Goal: Task Accomplishment & Management: Use online tool/utility

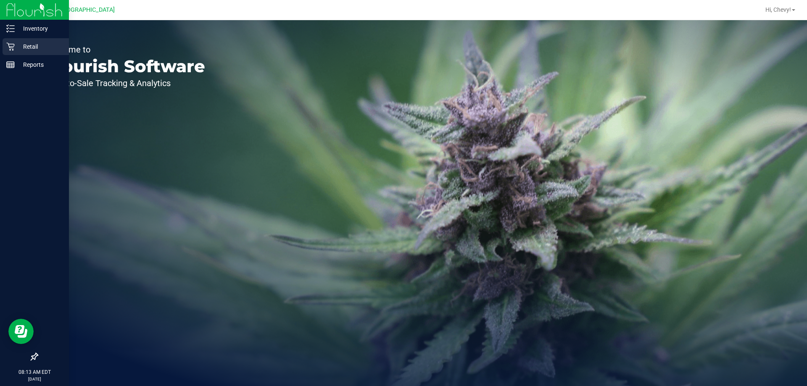
click at [49, 44] on p "Retail" at bounding box center [40, 47] width 50 height 10
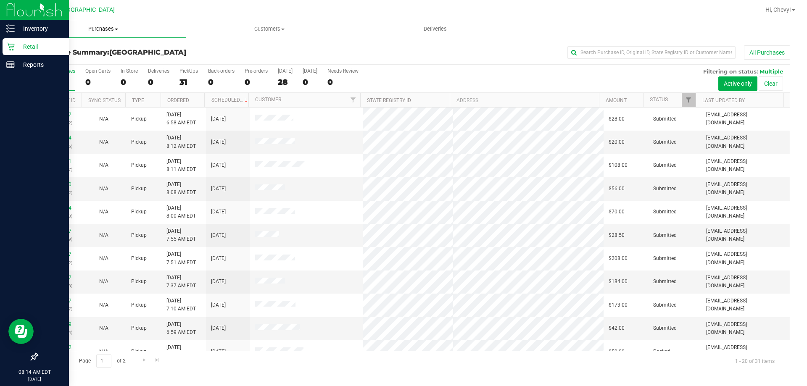
click at [105, 29] on span "Purchases" at bounding box center [103, 29] width 166 height 8
click at [95, 61] on li "Fulfillment" at bounding box center [103, 61] width 166 height 10
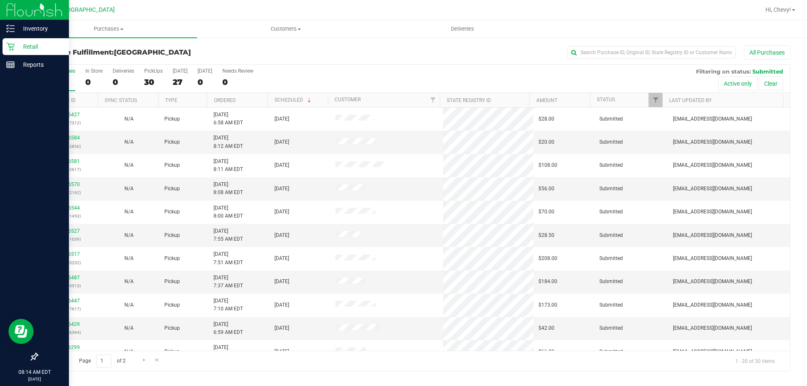
click at [238, 98] on th "Ordered" at bounding box center [237, 100] width 61 height 15
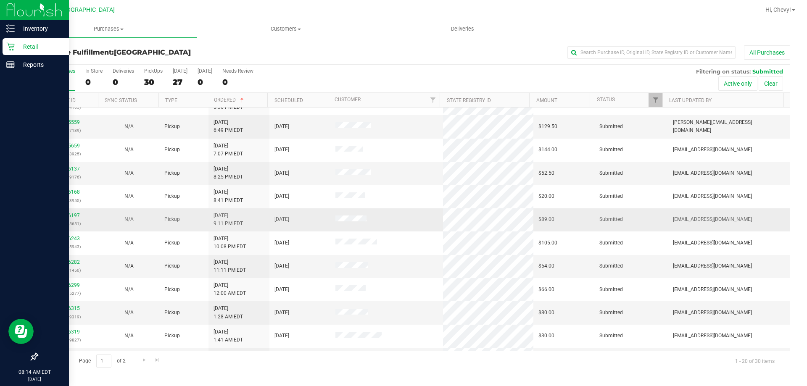
scroll to position [84, 0]
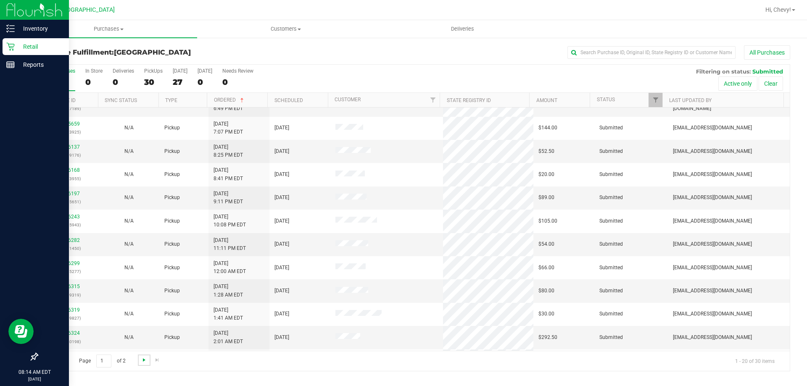
click at [145, 359] on span "Go to the next page" at bounding box center [144, 360] width 7 height 7
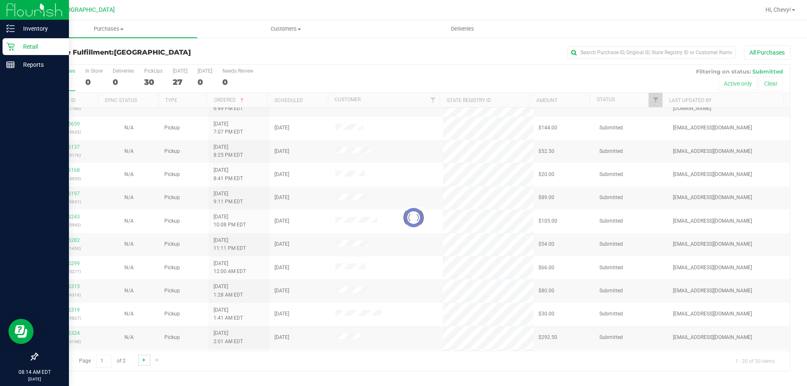
scroll to position [0, 0]
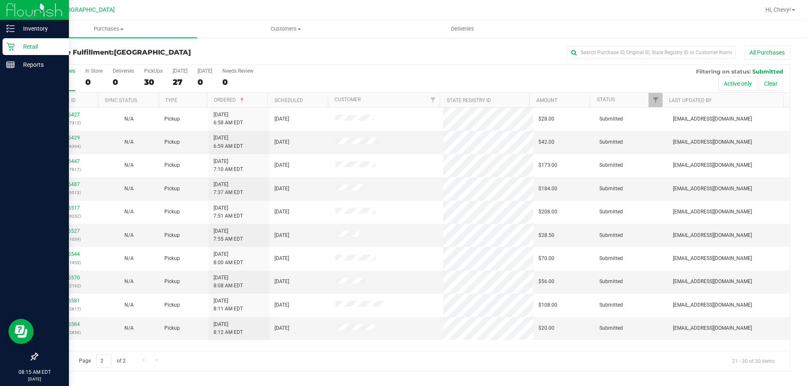
click at [48, 360] on span "Go to the first page" at bounding box center [47, 360] width 7 height 7
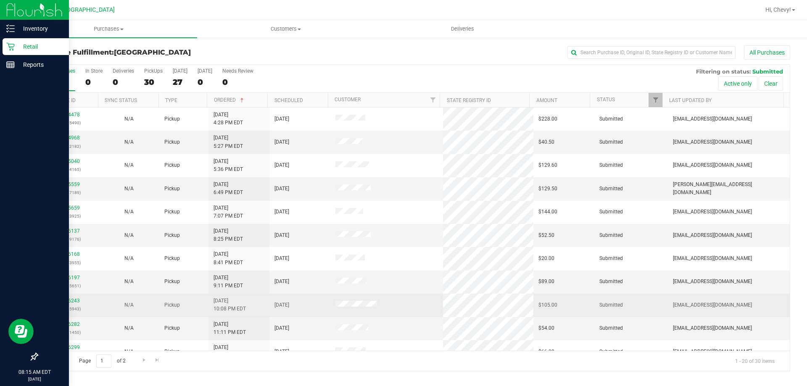
scroll to position [222, 0]
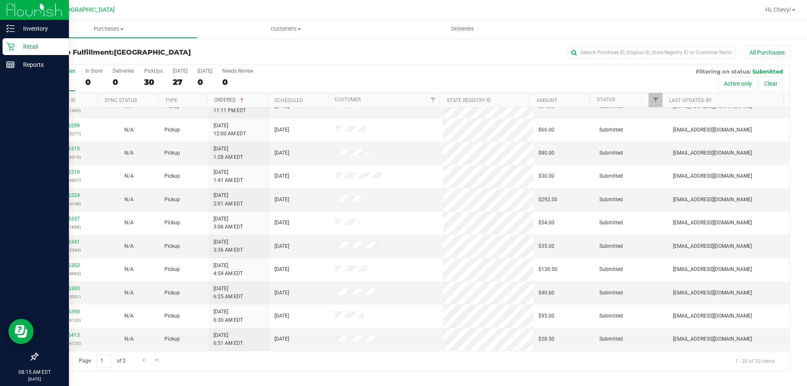
click at [229, 98] on link "Ordered" at bounding box center [230, 100] width 32 height 6
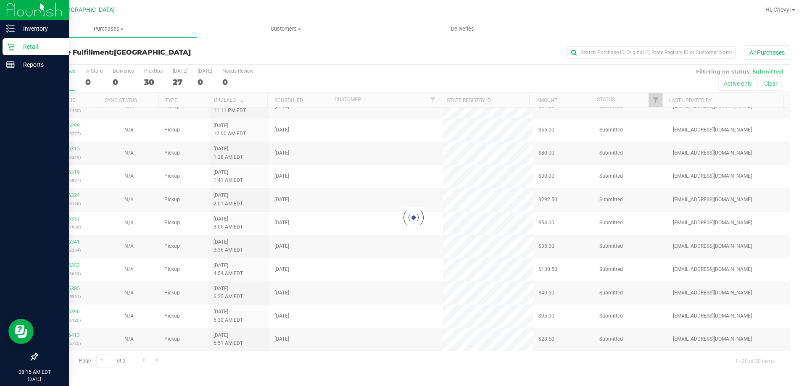
scroll to position [0, 0]
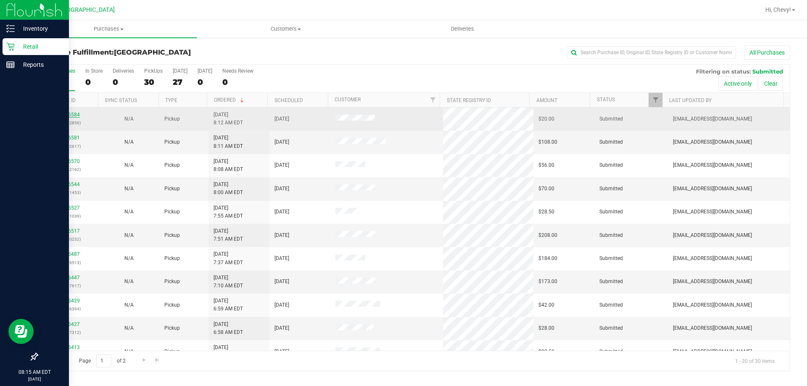
click at [75, 115] on link "11826584" at bounding box center [68, 115] width 24 height 6
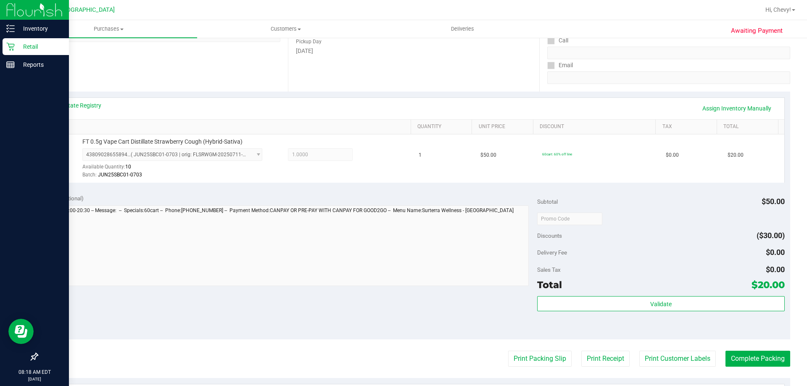
scroll to position [137, 0]
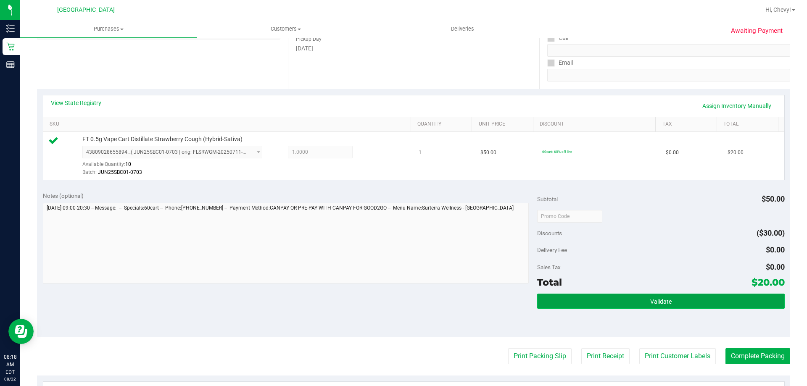
click at [643, 296] on button "Validate" at bounding box center [660, 301] width 247 height 15
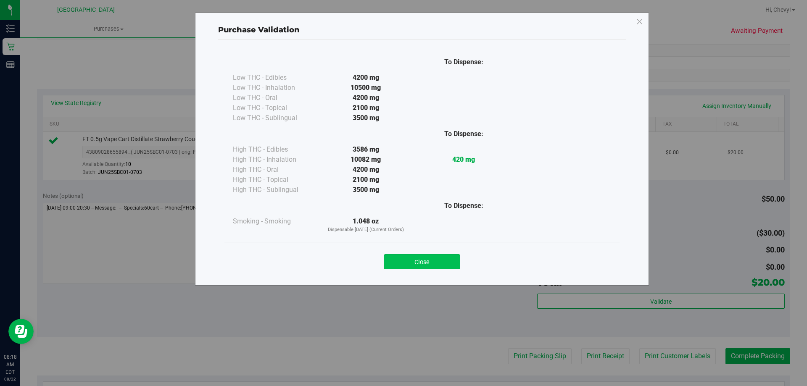
click at [437, 256] on button "Close" at bounding box center [422, 261] width 77 height 15
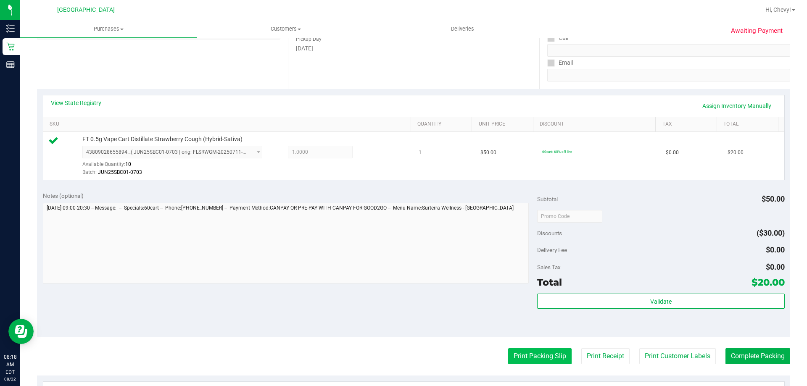
click at [538, 359] on button "Print Packing Slip" at bounding box center [539, 357] width 63 height 16
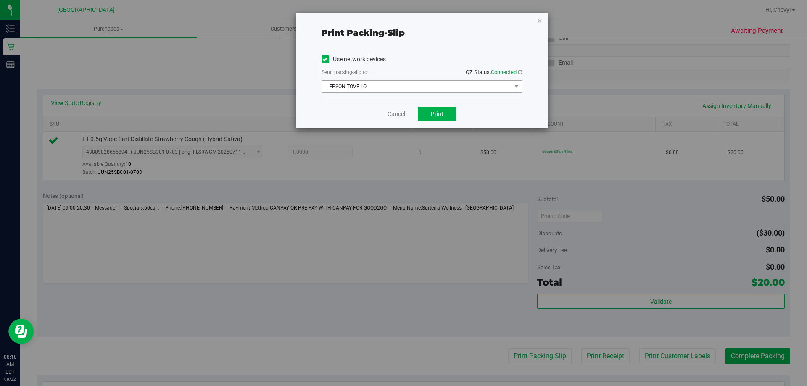
click at [371, 88] on span "EPSON-TOVE-LO" at bounding box center [417, 87] width 190 height 12
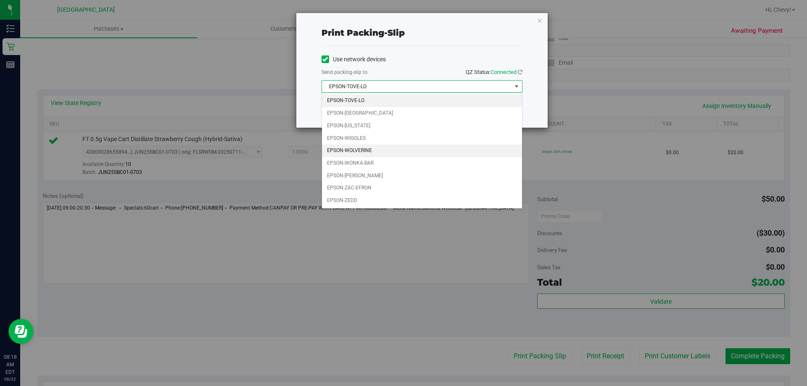
click at [383, 151] on li "EPSON-WOLVERINE" at bounding box center [422, 151] width 200 height 13
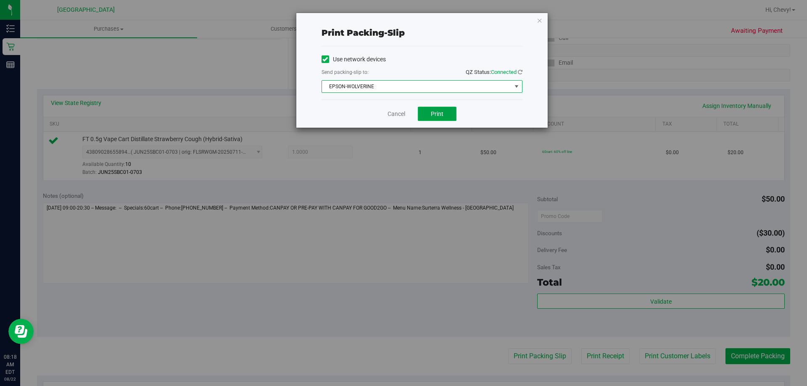
click at [435, 115] on span "Print" at bounding box center [437, 114] width 13 height 7
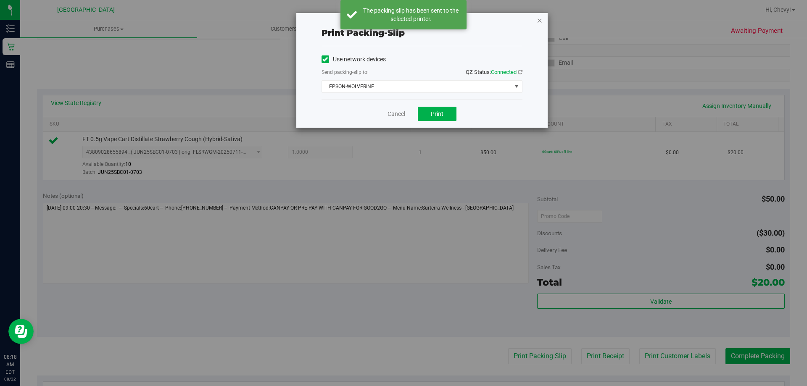
click at [539, 20] on icon "button" at bounding box center [540, 20] width 6 height 10
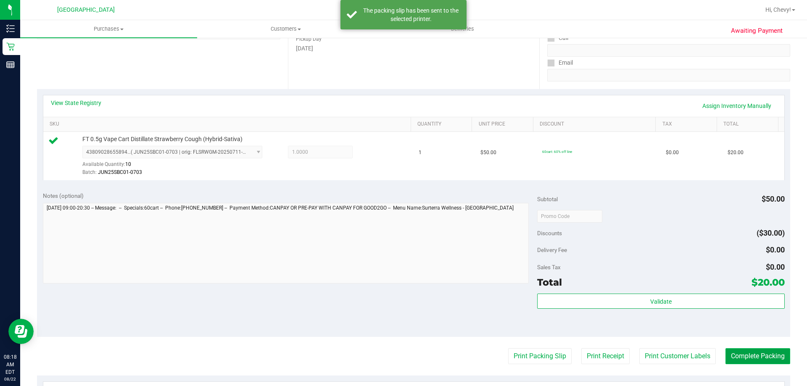
click at [771, 354] on button "Complete Packing" at bounding box center [758, 357] width 65 height 16
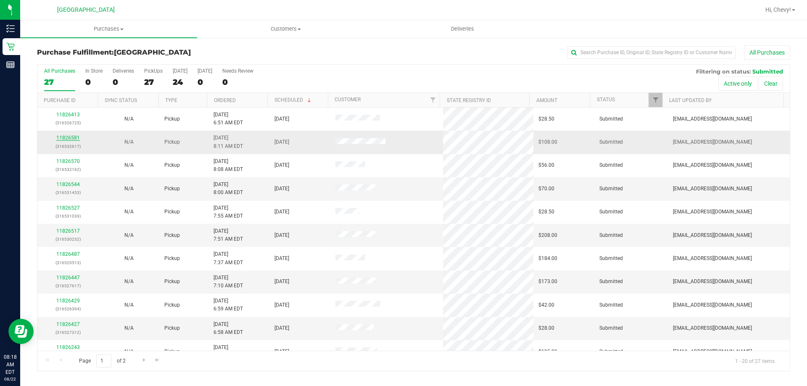
click at [77, 135] on link "11826581" at bounding box center [68, 138] width 24 height 6
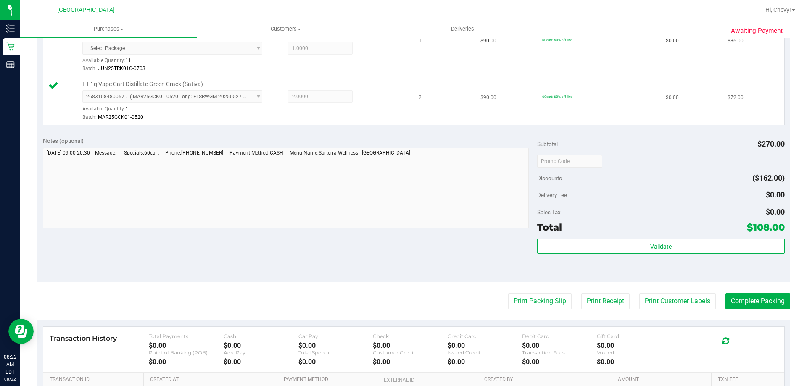
scroll to position [252, 0]
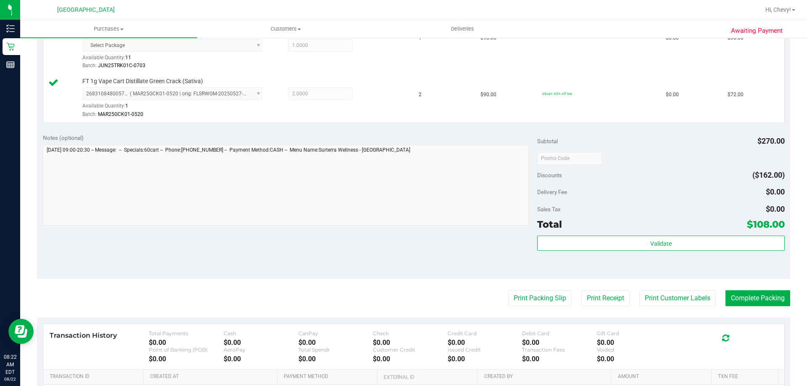
click at [672, 252] on div "Validate" at bounding box center [660, 255] width 247 height 38
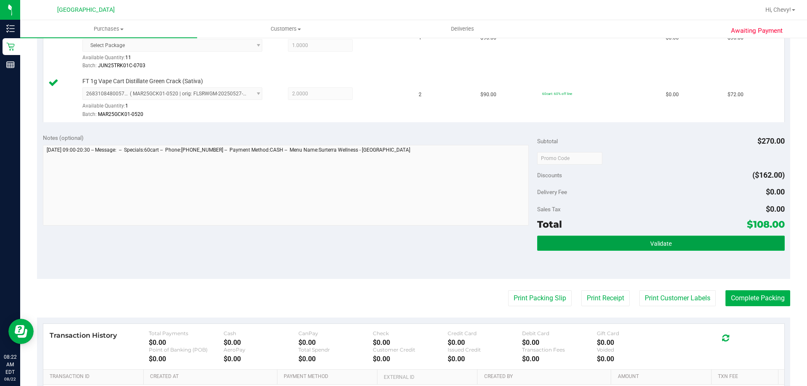
click at [658, 237] on button "Validate" at bounding box center [660, 243] width 247 height 15
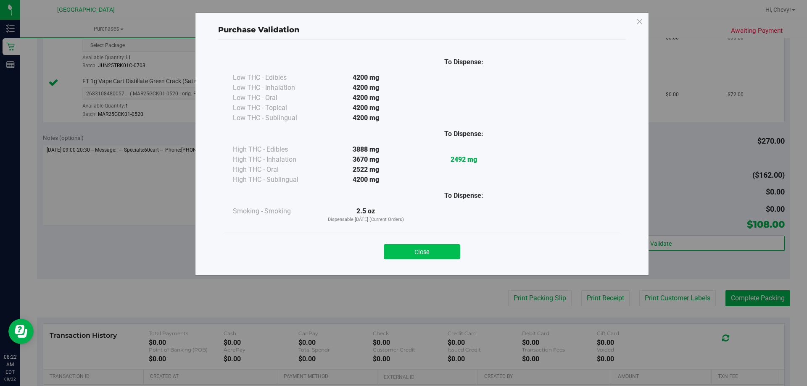
click at [388, 251] on button "Close" at bounding box center [422, 251] width 77 height 15
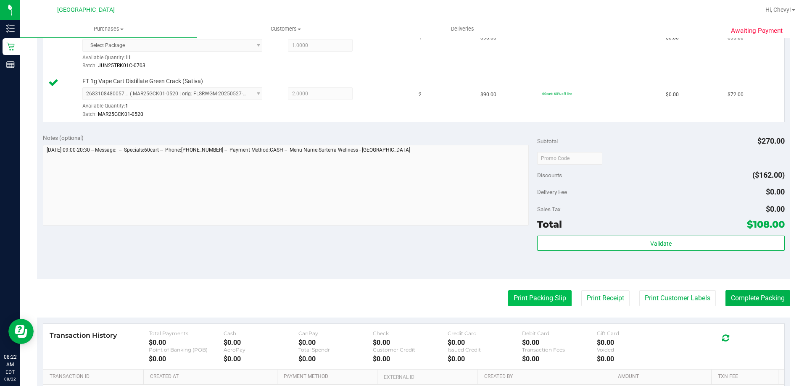
click at [550, 304] on button "Print Packing Slip" at bounding box center [539, 299] width 63 height 16
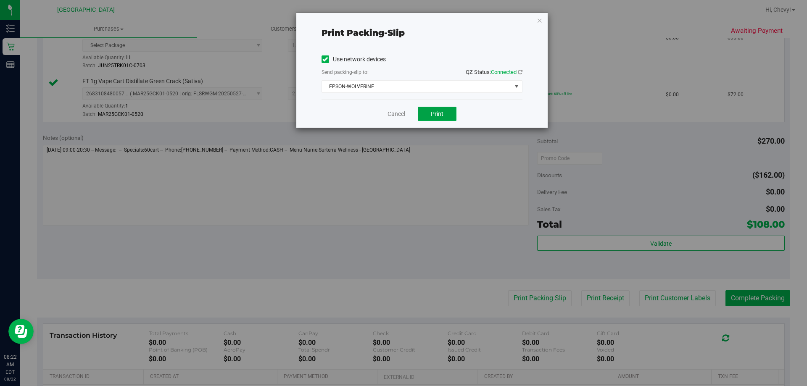
click at [441, 118] on button "Print" at bounding box center [437, 114] width 39 height 14
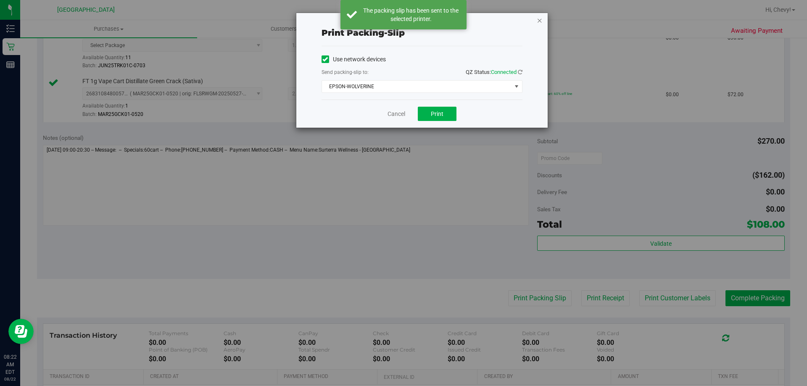
click at [539, 21] on icon "button" at bounding box center [540, 20] width 6 height 10
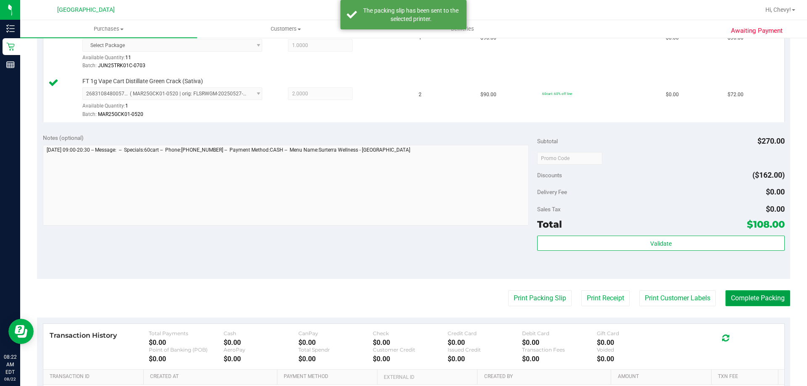
click at [773, 304] on button "Complete Packing" at bounding box center [758, 299] width 65 height 16
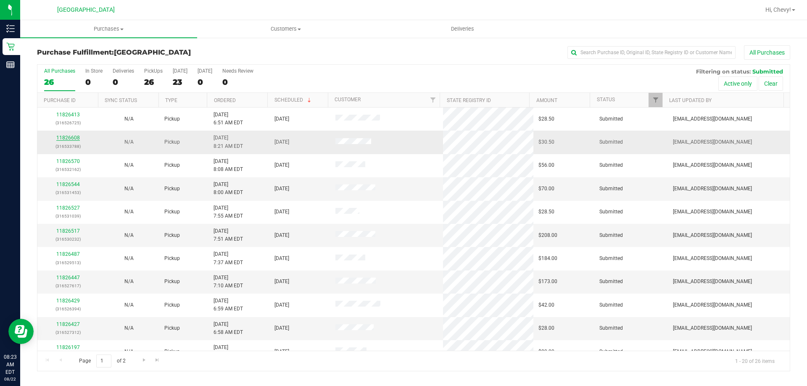
click at [70, 138] on link "11826608" at bounding box center [68, 138] width 24 height 6
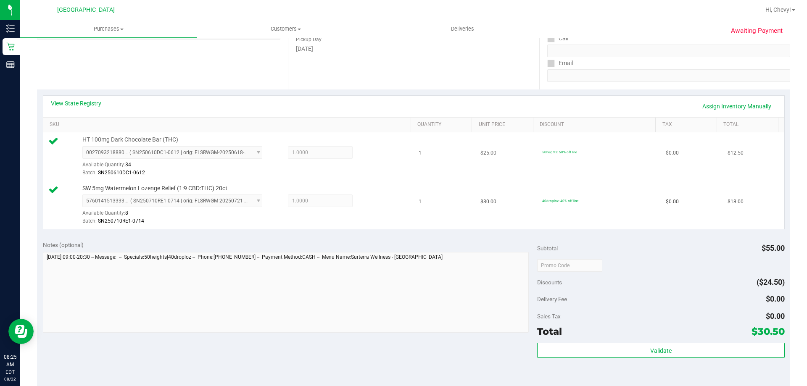
scroll to position [168, 0]
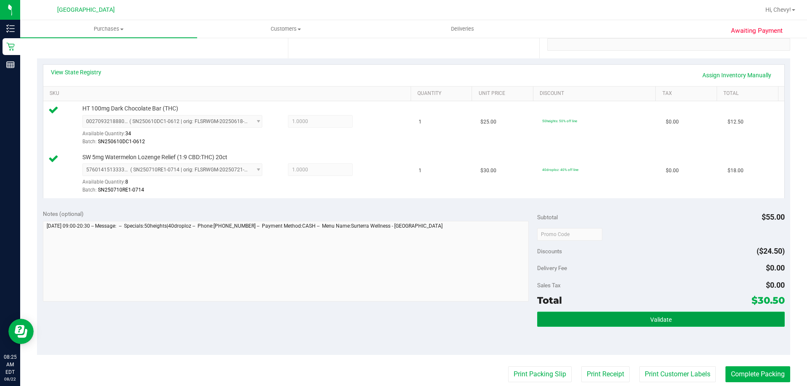
click at [616, 323] on button "Validate" at bounding box center [660, 319] width 247 height 15
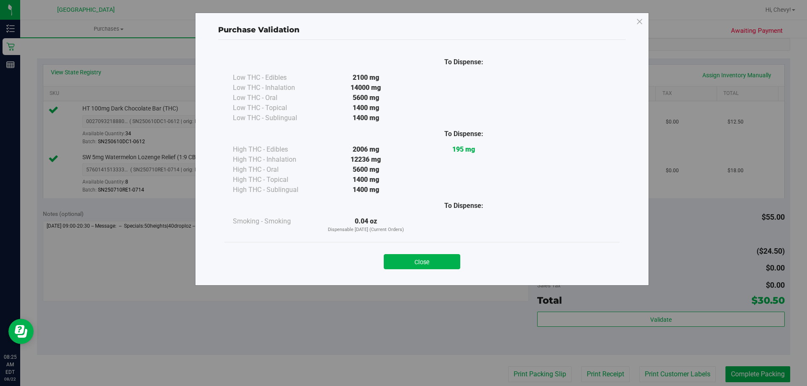
click at [430, 271] on div "Close" at bounding box center [422, 259] width 395 height 34
click at [431, 266] on button "Close" at bounding box center [422, 261] width 77 height 15
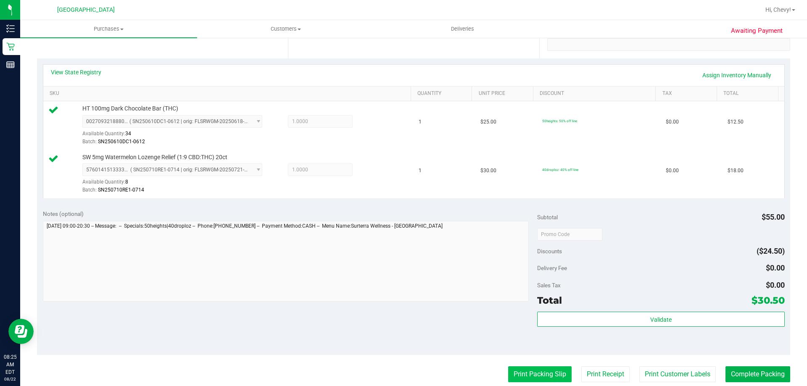
click at [544, 375] on button "Print Packing Slip" at bounding box center [539, 375] width 63 height 16
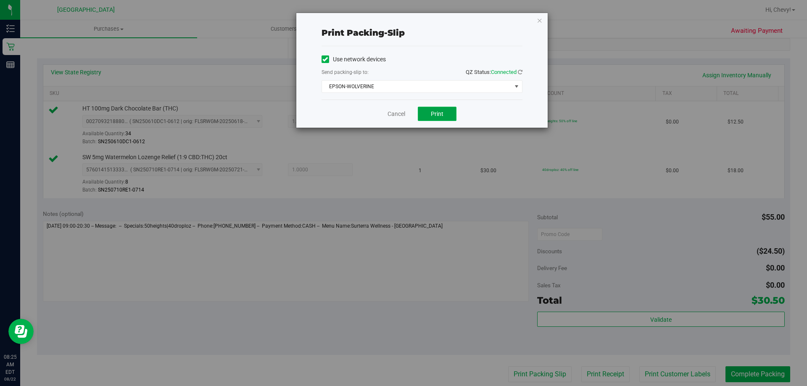
click at [438, 115] on span "Print" at bounding box center [437, 114] width 13 height 7
click at [540, 20] on icon "button" at bounding box center [540, 20] width 6 height 10
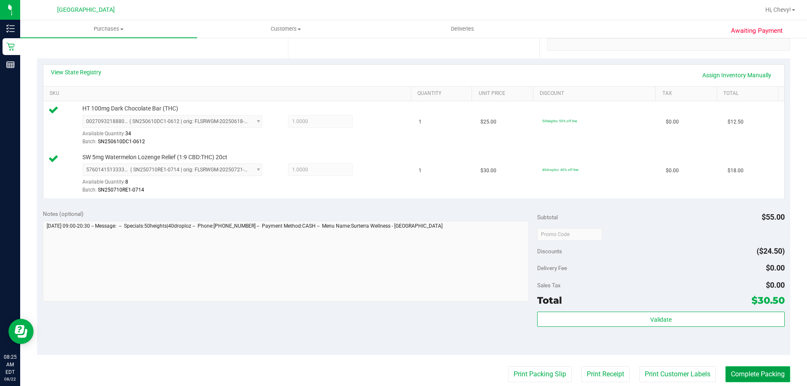
click at [774, 369] on button "Complete Packing" at bounding box center [758, 375] width 65 height 16
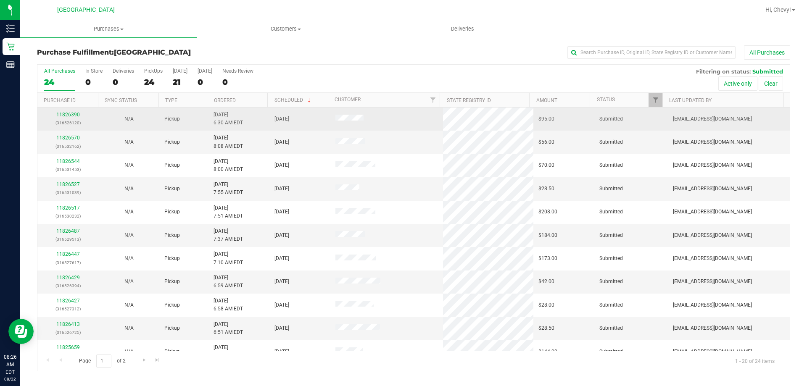
click at [63, 111] on div "11826390 (316526120)" at bounding box center [67, 119] width 51 height 16
click at [69, 113] on link "11826390" at bounding box center [68, 115] width 24 height 6
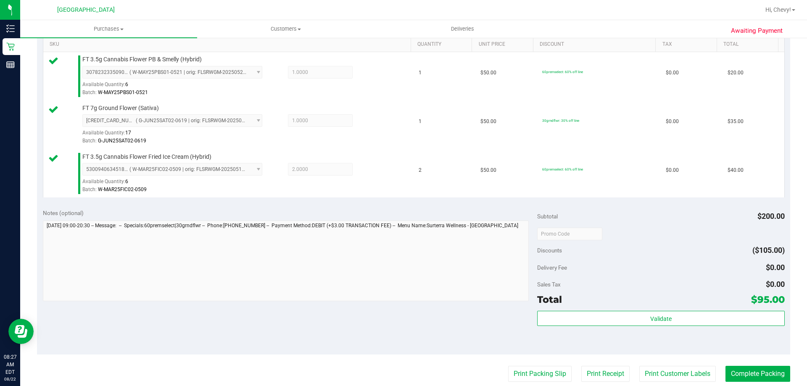
scroll to position [252, 0]
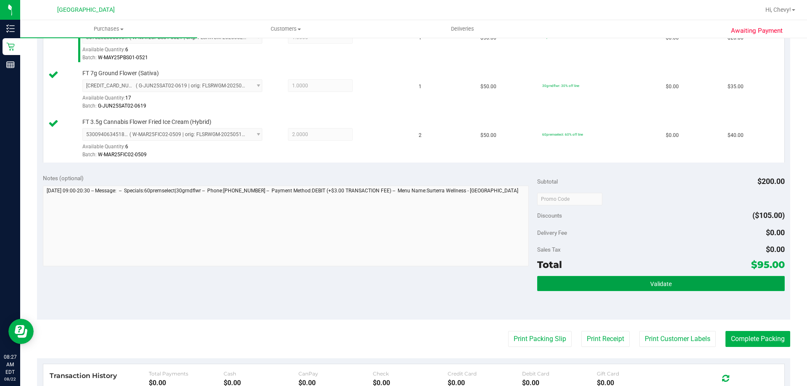
click at [631, 290] on button "Validate" at bounding box center [660, 283] width 247 height 15
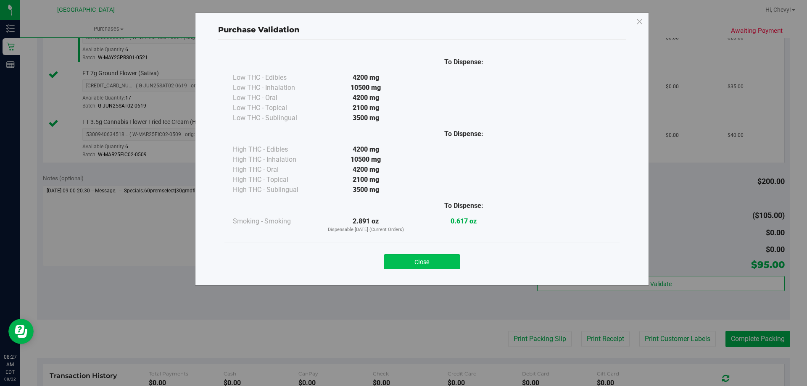
click at [452, 261] on button "Close" at bounding box center [422, 261] width 77 height 15
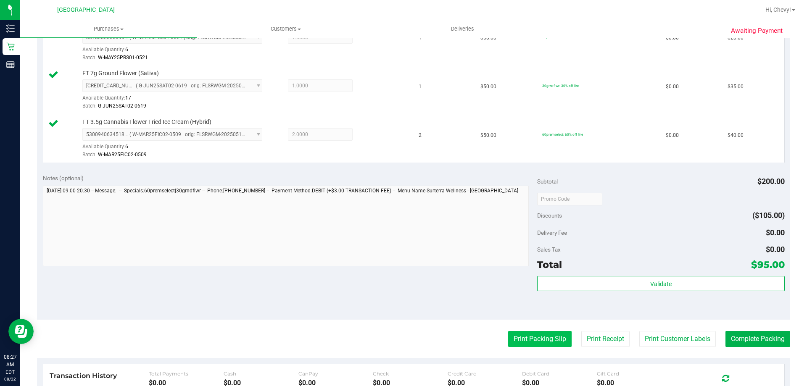
click at [528, 335] on button "Print Packing Slip" at bounding box center [539, 339] width 63 height 16
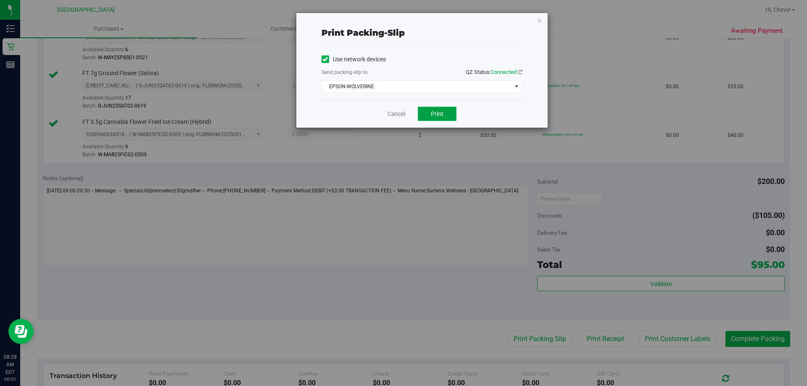
click at [444, 109] on button "Print" at bounding box center [437, 114] width 39 height 14
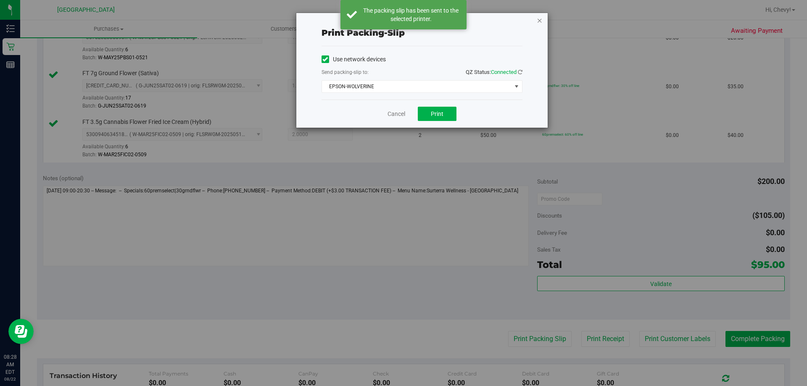
click at [539, 19] on icon "button" at bounding box center [540, 20] width 6 height 10
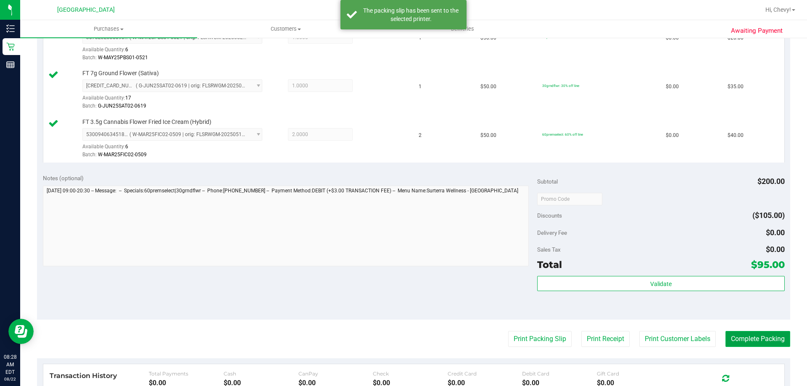
click at [735, 334] on button "Complete Packing" at bounding box center [758, 339] width 65 height 16
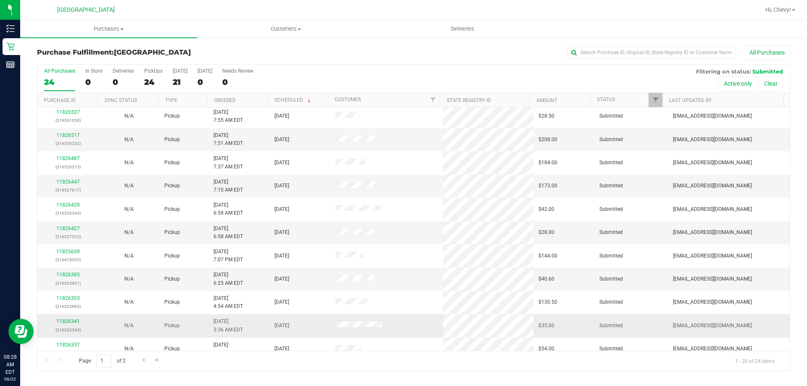
scroll to position [222, 0]
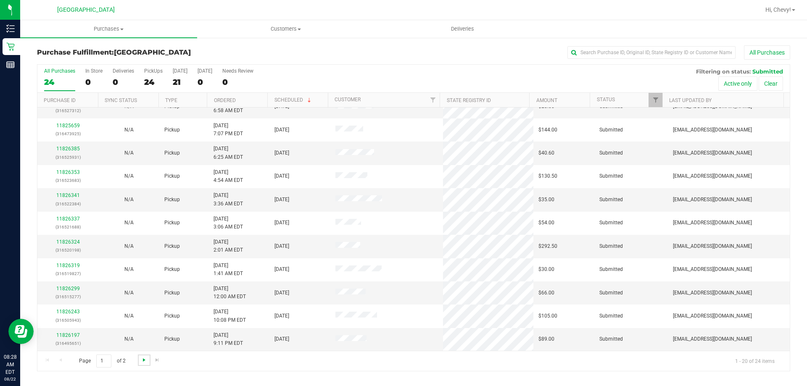
click at [143, 362] on span "Go to the next page" at bounding box center [144, 360] width 7 height 7
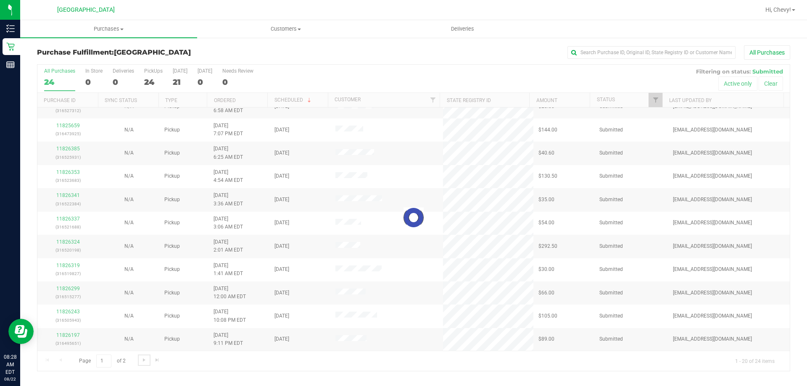
scroll to position [0, 0]
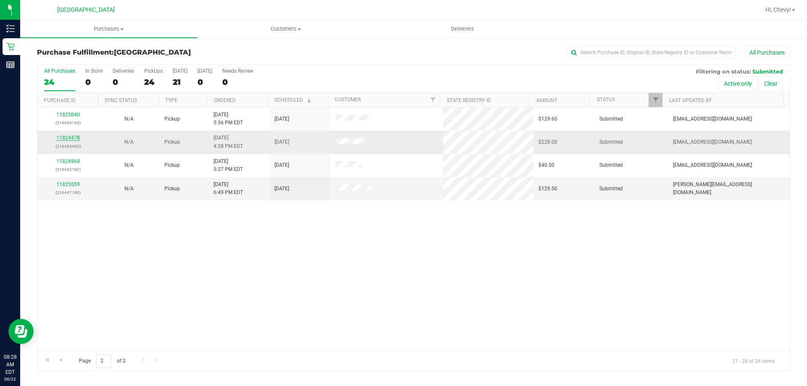
click at [76, 138] on link "11824478" at bounding box center [68, 138] width 24 height 6
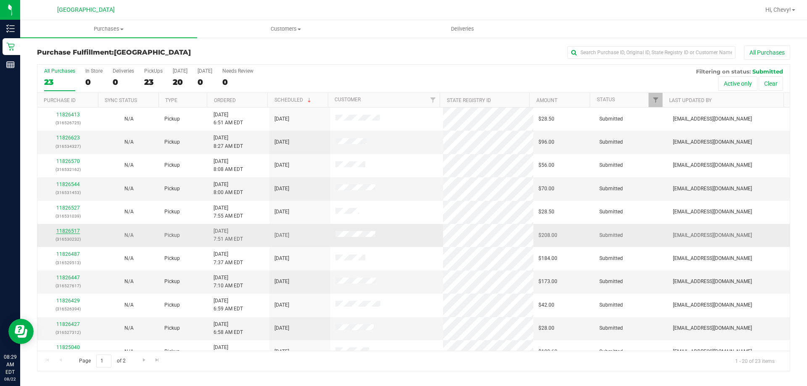
click at [72, 228] on link "11826517" at bounding box center [68, 231] width 24 height 6
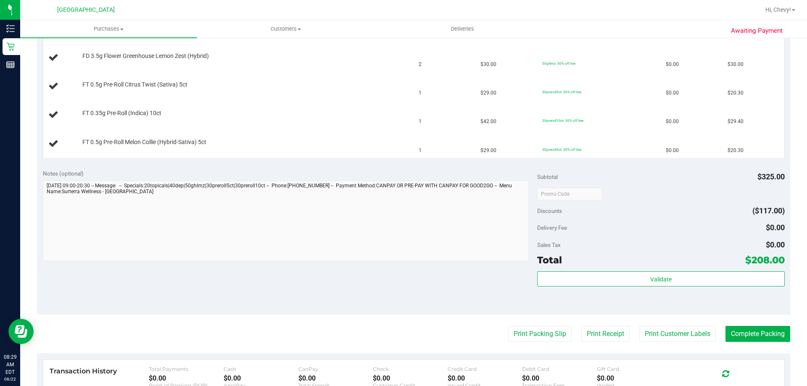
scroll to position [378, 0]
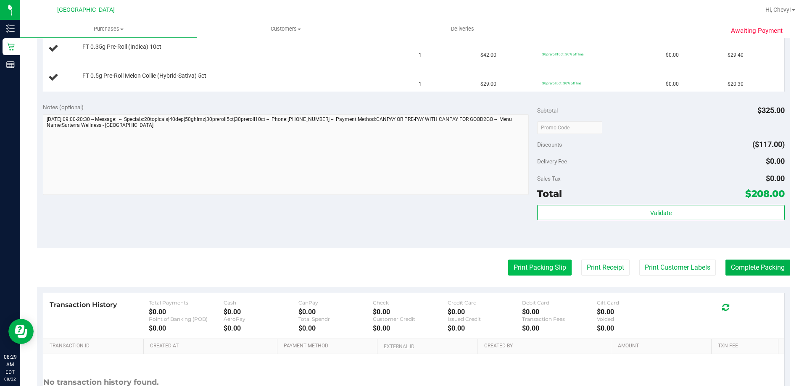
click at [535, 269] on button "Print Packing Slip" at bounding box center [539, 268] width 63 height 16
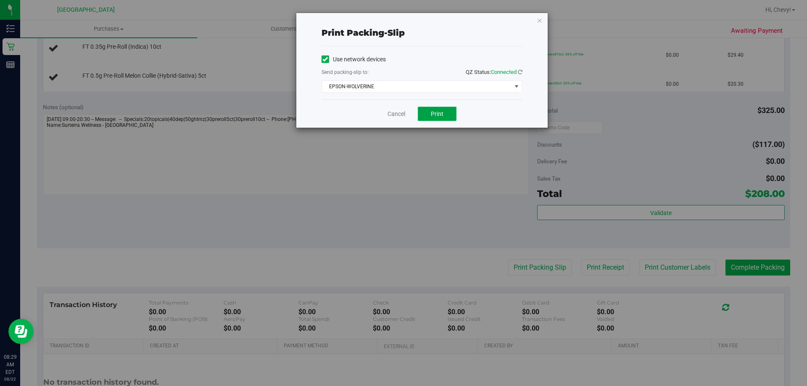
click at [450, 112] on button "Print" at bounding box center [437, 114] width 39 height 14
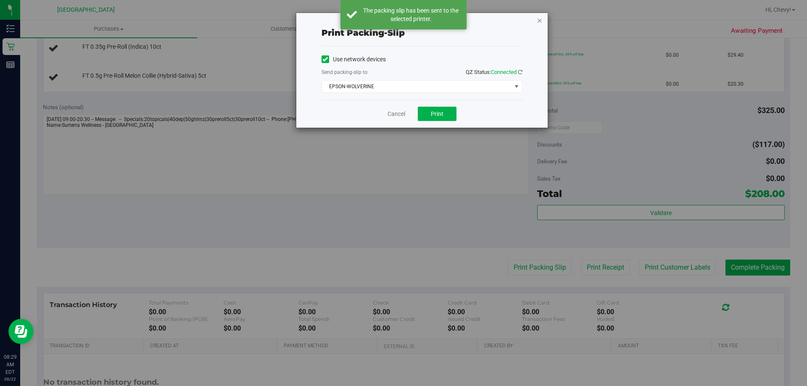
click at [542, 20] on icon "button" at bounding box center [540, 20] width 6 height 10
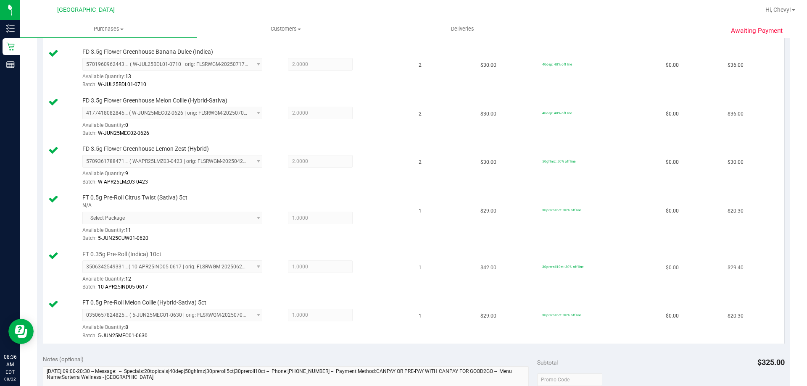
scroll to position [389, 0]
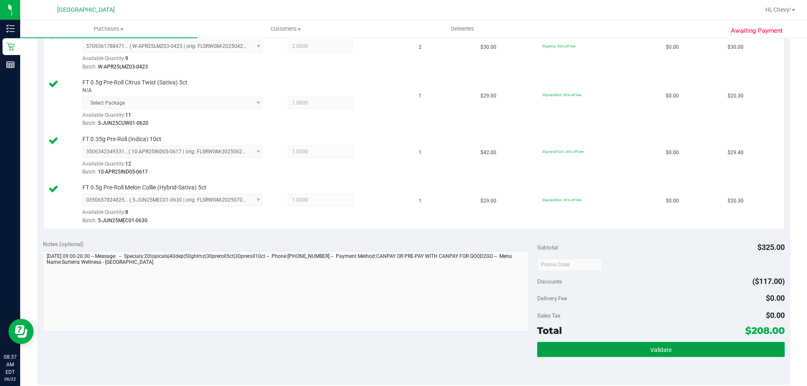
click at [631, 347] on button "Validate" at bounding box center [660, 349] width 247 height 15
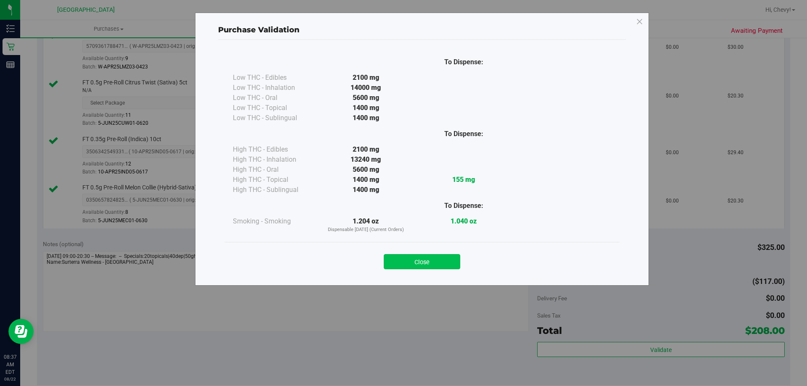
click at [449, 259] on button "Close" at bounding box center [422, 261] width 77 height 15
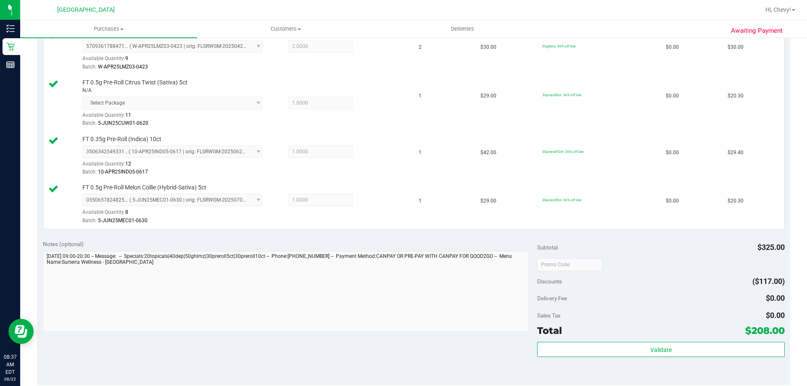
scroll to position [473, 0]
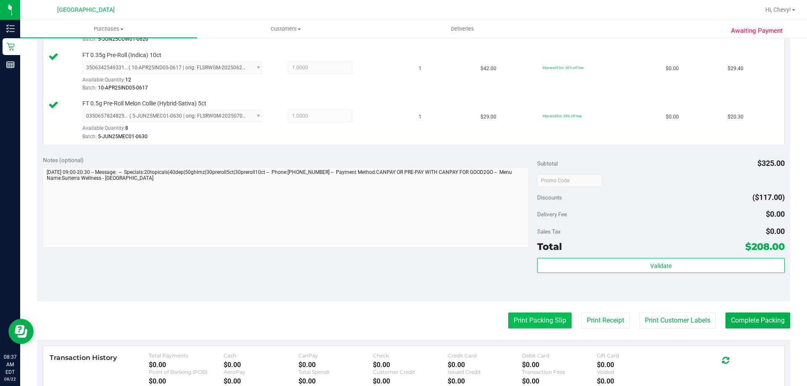
click at [525, 316] on button "Print Packing Slip" at bounding box center [539, 321] width 63 height 16
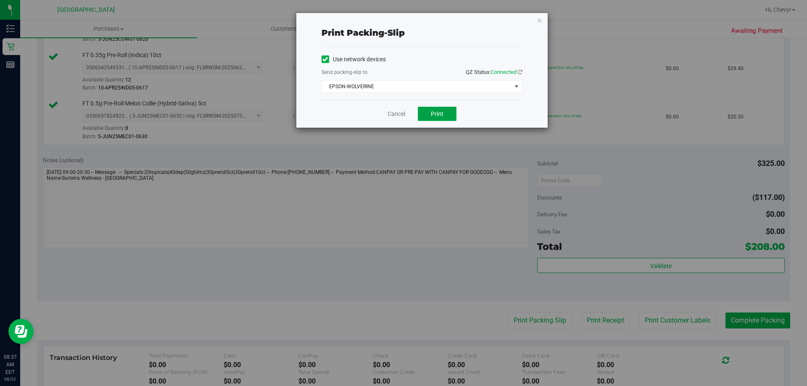
click at [436, 115] on span "Print" at bounding box center [437, 114] width 13 height 7
click at [437, 119] on button "Print" at bounding box center [437, 114] width 39 height 14
click at [536, 21] on div "Print packing-slip Use network devices Send packing-slip to: QZ Status: Connect…" at bounding box center [421, 70] width 251 height 115
click at [539, 20] on icon "button" at bounding box center [540, 20] width 6 height 10
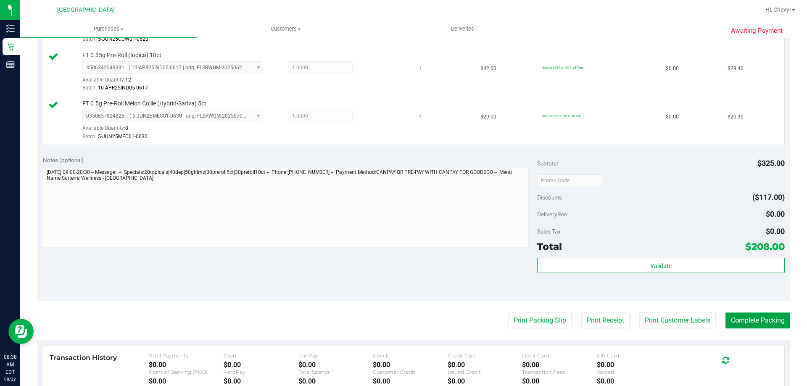
click at [761, 320] on button "Complete Packing" at bounding box center [758, 321] width 65 height 16
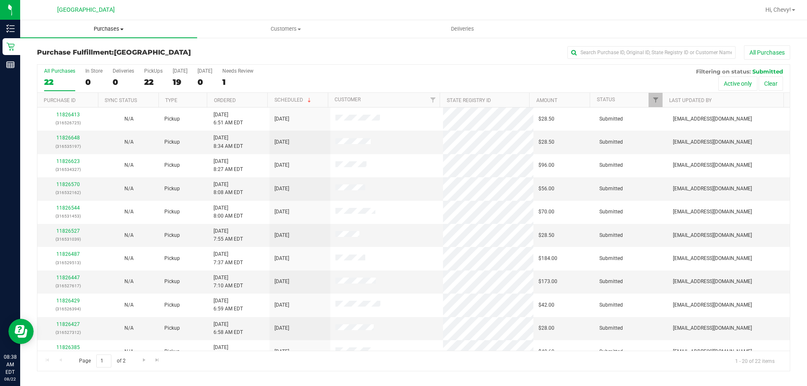
click at [95, 31] on span "Purchases" at bounding box center [108, 29] width 177 height 8
click at [100, 63] on li "Fulfillment" at bounding box center [108, 61] width 177 height 10
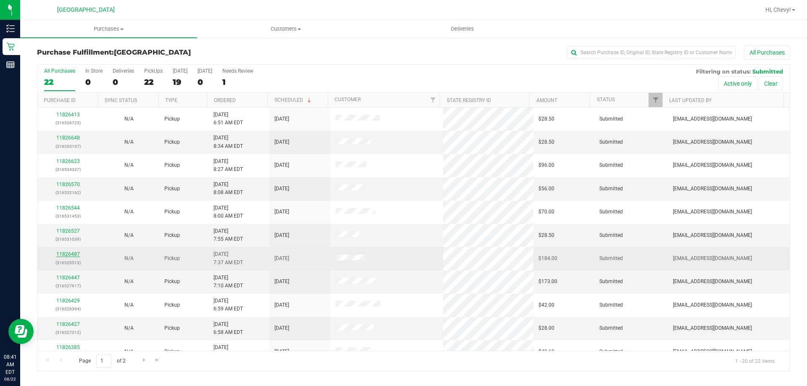
click at [67, 254] on link "11826487" at bounding box center [68, 254] width 24 height 6
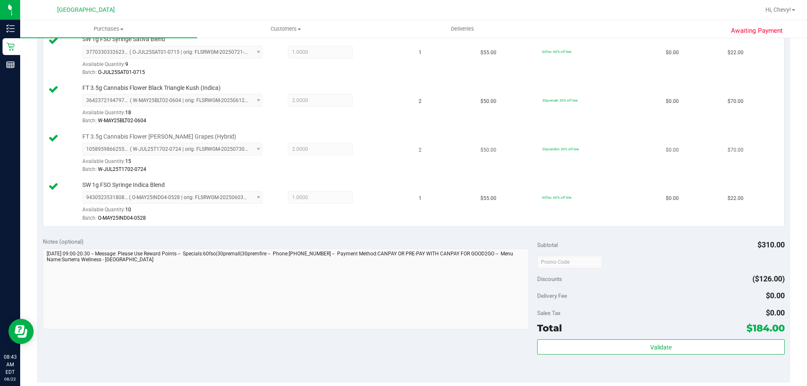
scroll to position [252, 0]
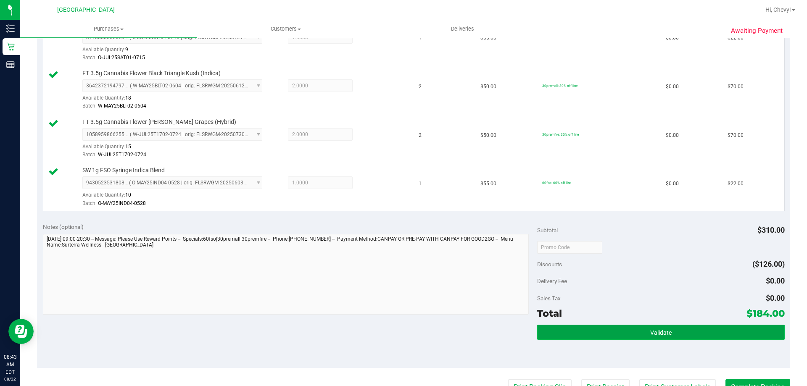
click at [668, 333] on button "Validate" at bounding box center [660, 332] width 247 height 15
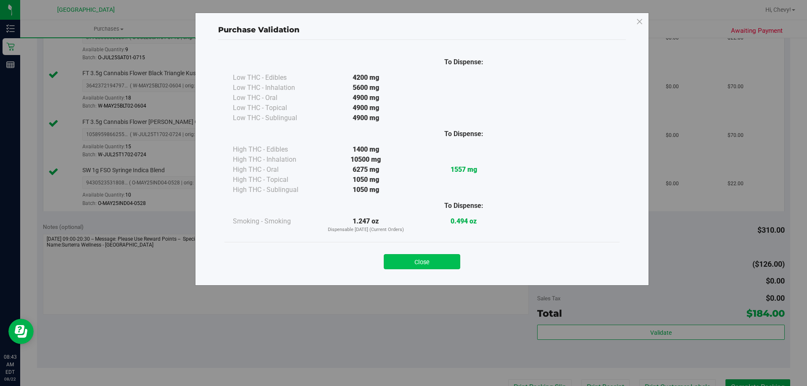
click at [402, 261] on button "Close" at bounding box center [422, 261] width 77 height 15
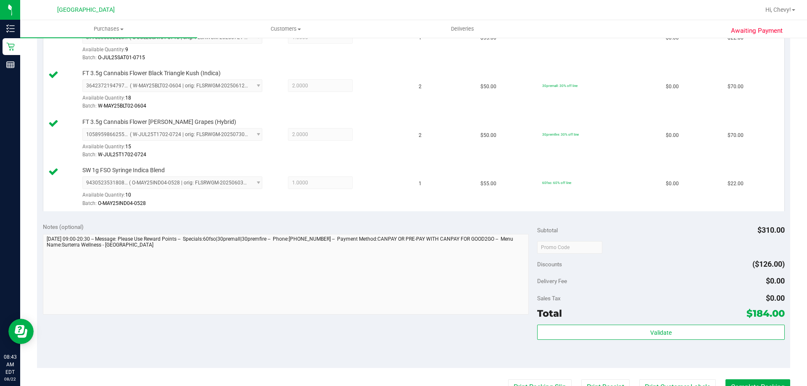
scroll to position [447, 0]
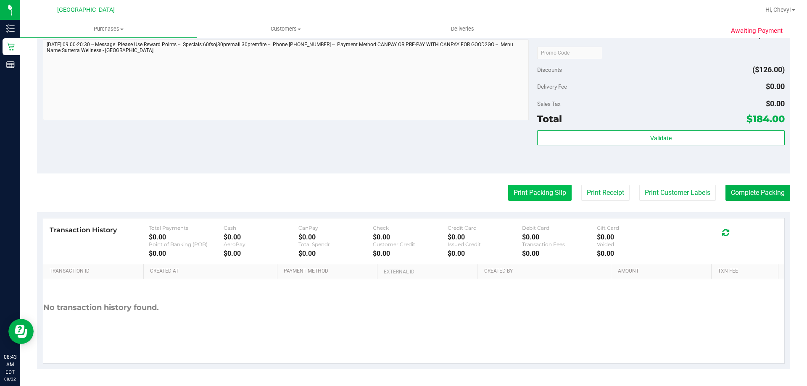
click at [525, 198] on button "Print Packing Slip" at bounding box center [539, 193] width 63 height 16
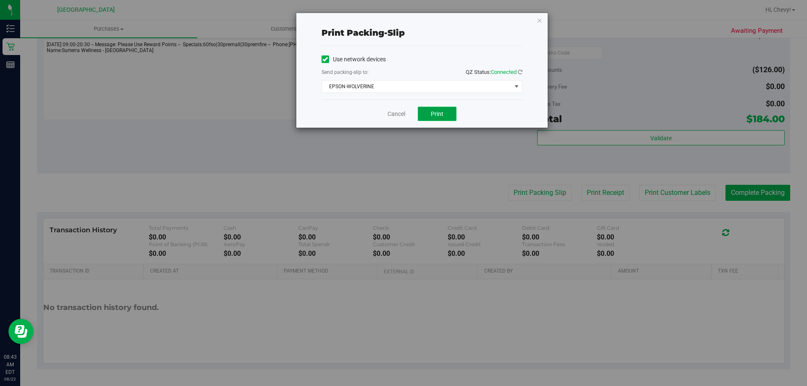
click at [441, 111] on span "Print" at bounding box center [437, 114] width 13 height 7
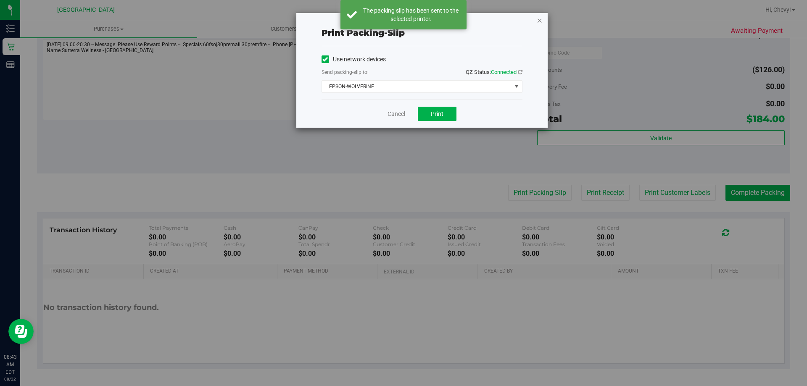
click at [539, 21] on icon "button" at bounding box center [540, 20] width 6 height 10
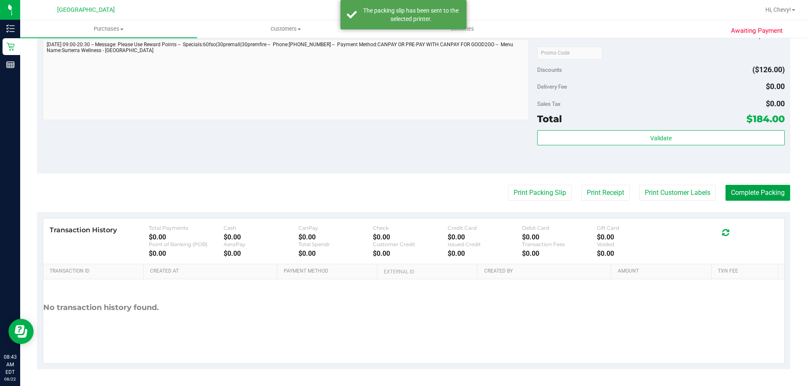
click at [764, 190] on button "Complete Packing" at bounding box center [758, 193] width 65 height 16
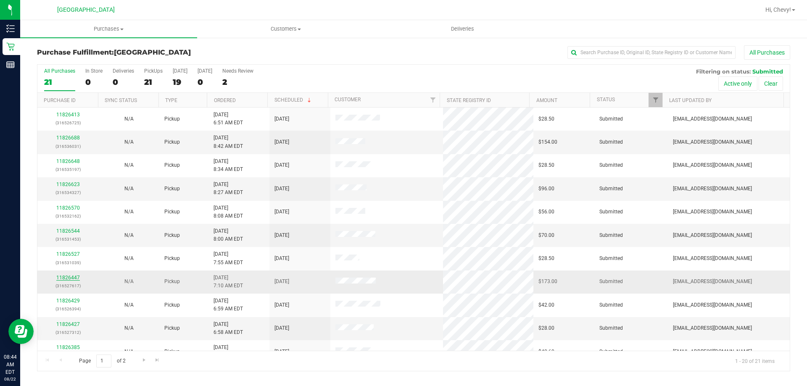
click at [77, 277] on link "11826447" at bounding box center [68, 278] width 24 height 6
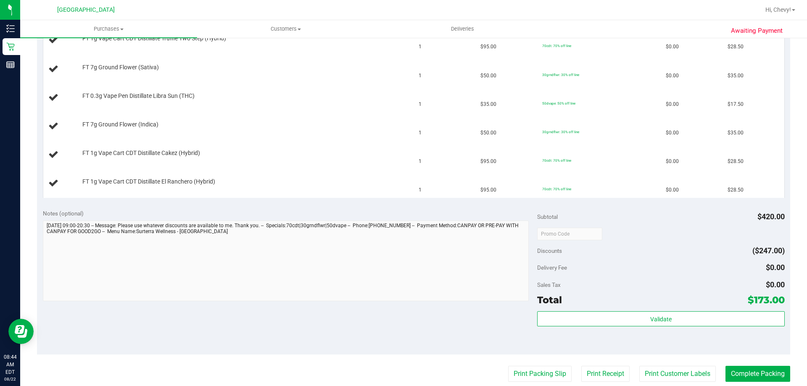
scroll to position [294, 0]
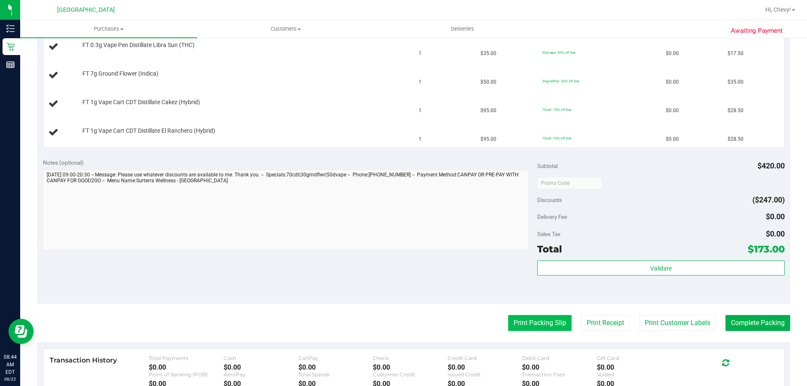
click at [539, 323] on button "Print Packing Slip" at bounding box center [539, 323] width 63 height 16
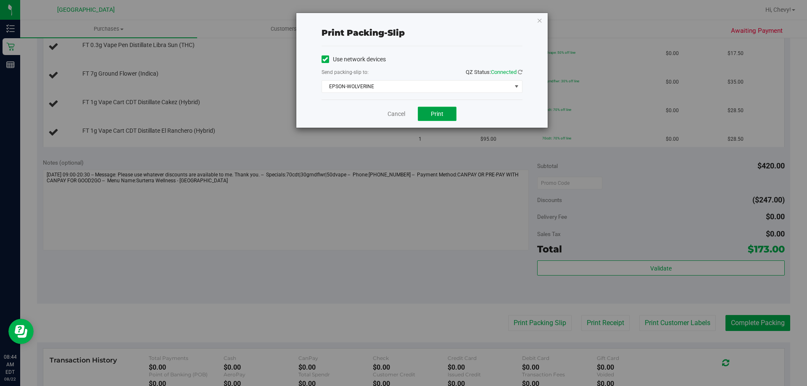
click at [445, 114] on button "Print" at bounding box center [437, 114] width 39 height 14
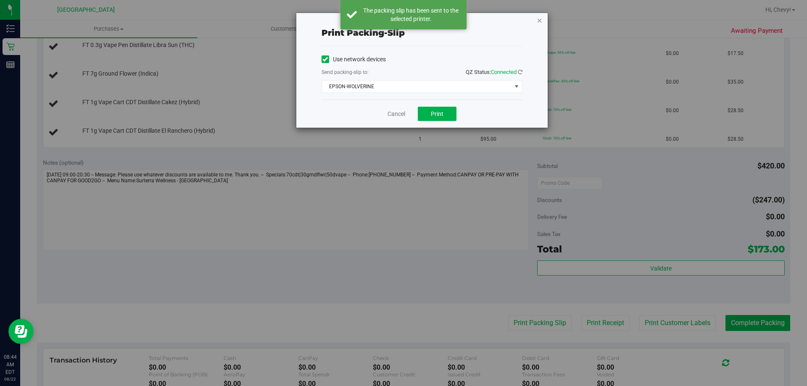
click at [540, 22] on icon "button" at bounding box center [540, 20] width 6 height 10
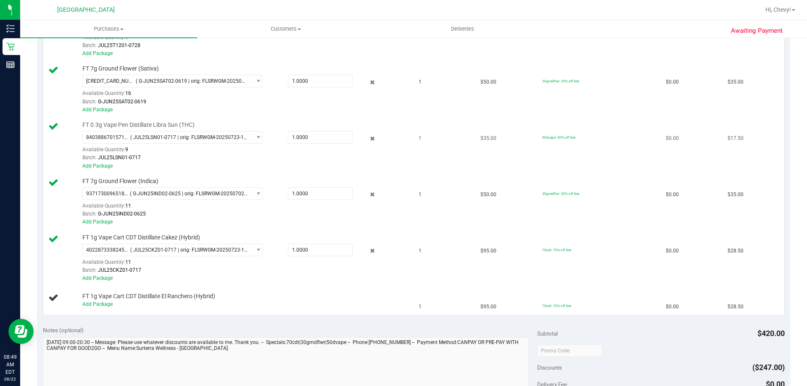
scroll to position [286, 0]
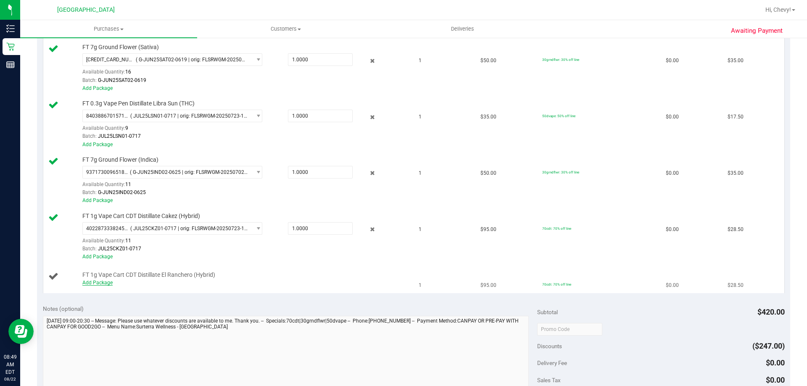
click at [99, 284] on link "Add Package" at bounding box center [97, 283] width 30 height 6
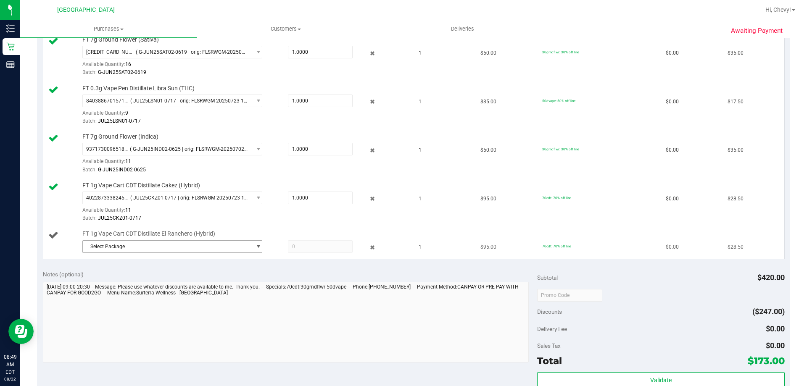
click at [255, 244] on span "select" at bounding box center [258, 246] width 6 height 7
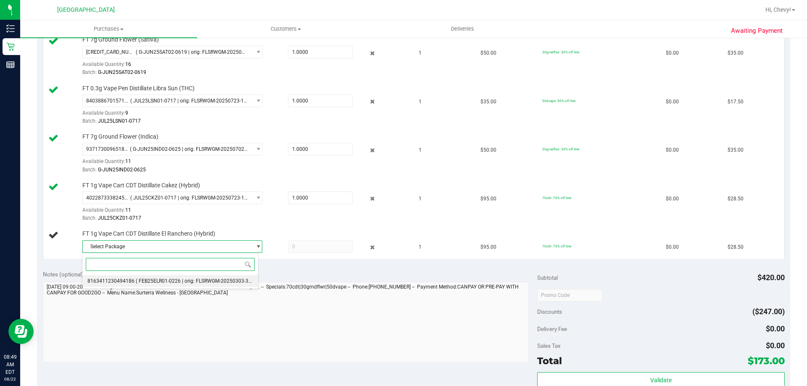
click at [234, 280] on span "( FEB25ELR01-0226 | orig: FLSRWGM-20250303-3346 )" at bounding box center [198, 281] width 124 height 6
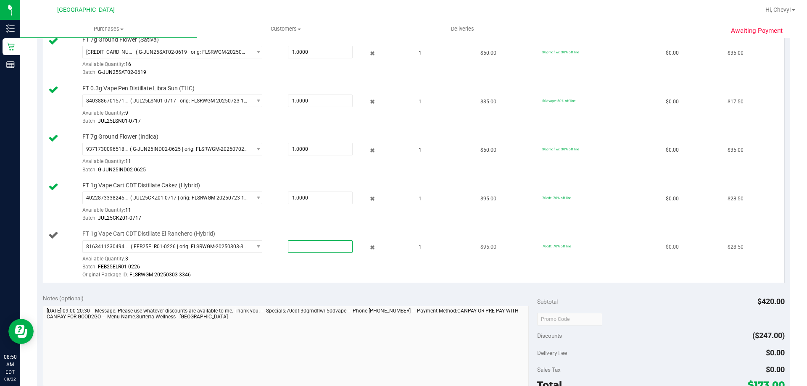
click at [297, 248] on span at bounding box center [320, 246] width 65 height 13
type input "1"
type input "1.0000"
click at [307, 272] on div "Original Package ID: FLSRWGM-20250303-3346" at bounding box center [244, 275] width 325 height 8
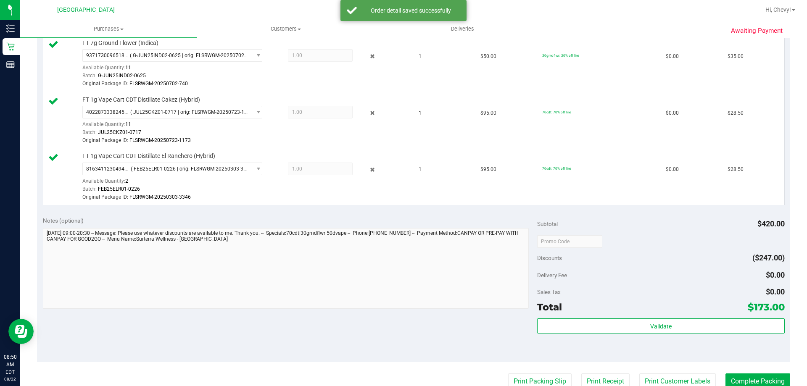
scroll to position [412, 0]
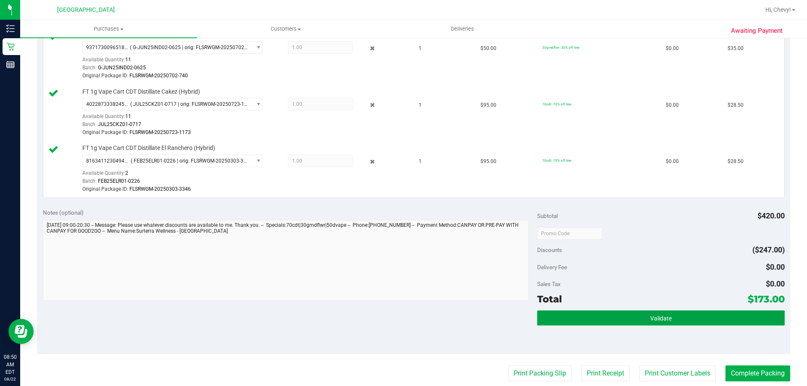
click at [592, 321] on button "Validate" at bounding box center [660, 318] width 247 height 15
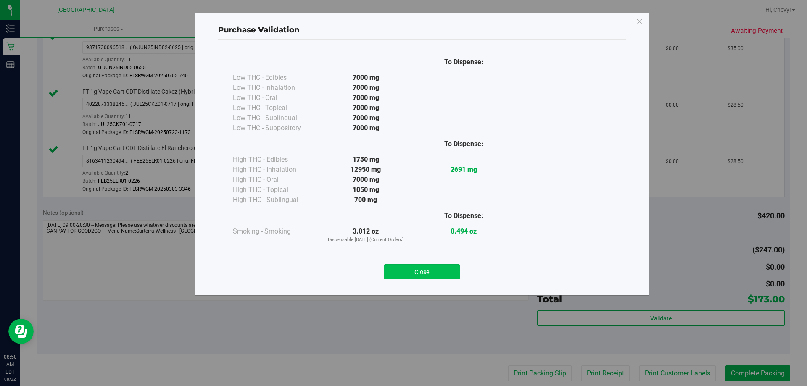
click at [409, 269] on button "Close" at bounding box center [422, 271] width 77 height 15
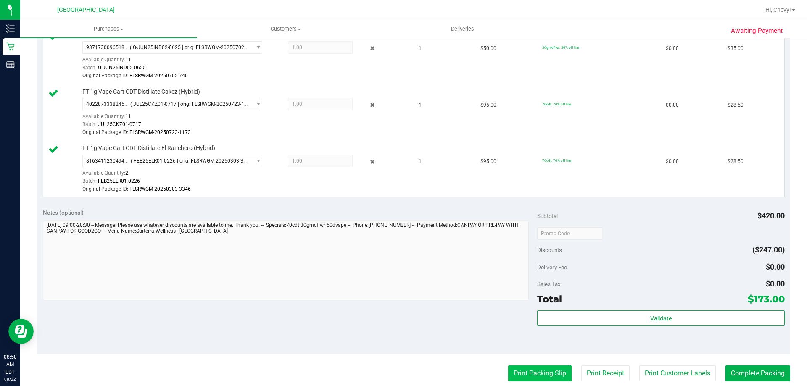
click at [525, 368] on button "Print Packing Slip" at bounding box center [539, 374] width 63 height 16
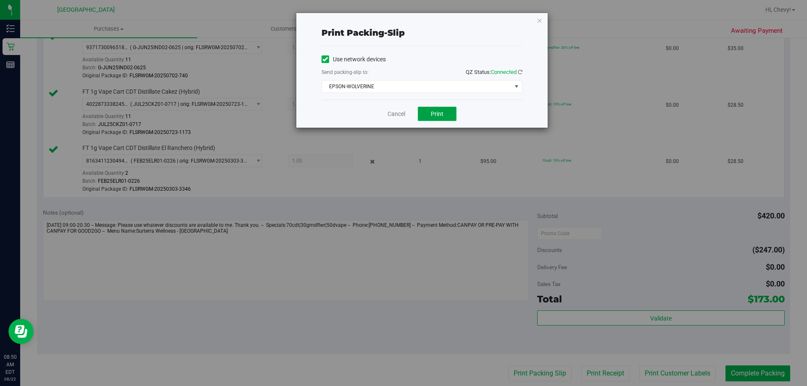
click at [431, 109] on button "Print" at bounding box center [437, 114] width 39 height 14
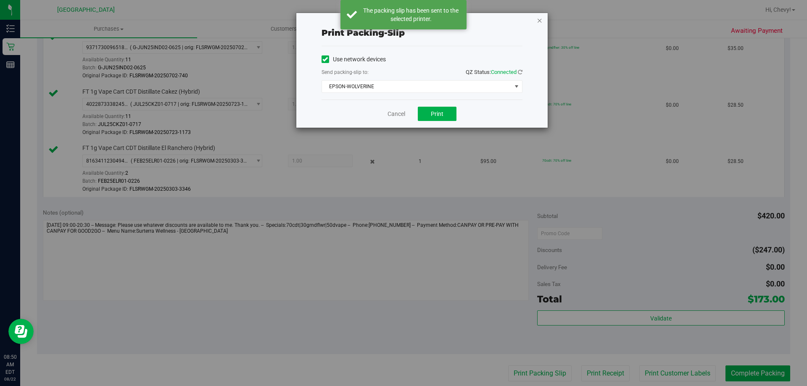
click at [540, 21] on icon "button" at bounding box center [540, 20] width 6 height 10
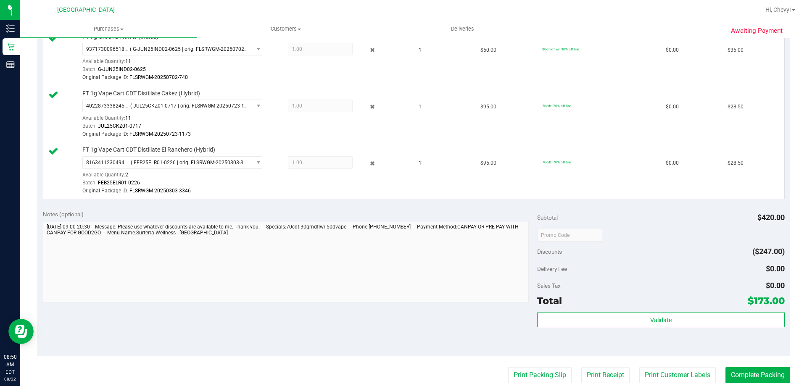
scroll to position [496, 0]
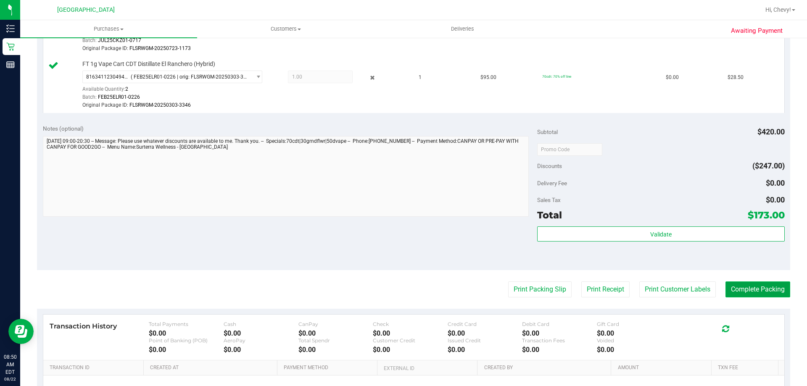
click at [745, 284] on button "Complete Packing" at bounding box center [758, 290] width 65 height 16
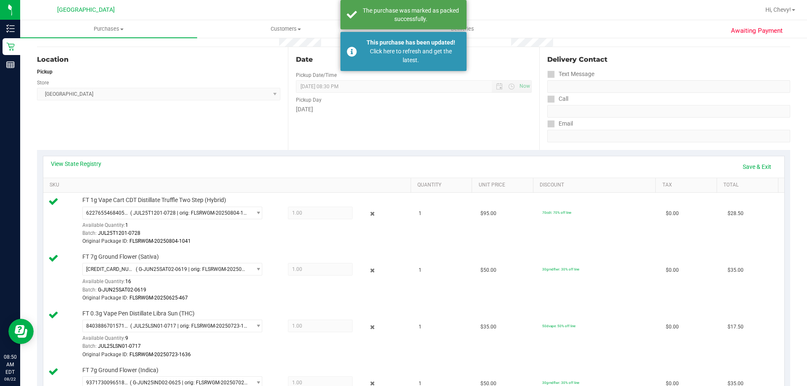
scroll to position [76, 0]
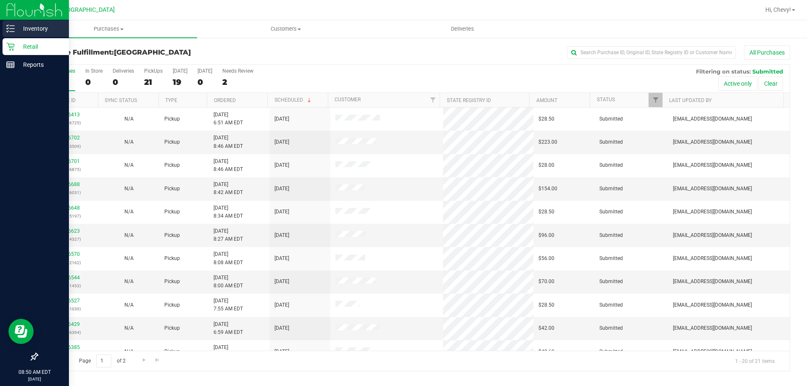
click at [9, 29] on icon at bounding box center [10, 28] width 8 height 8
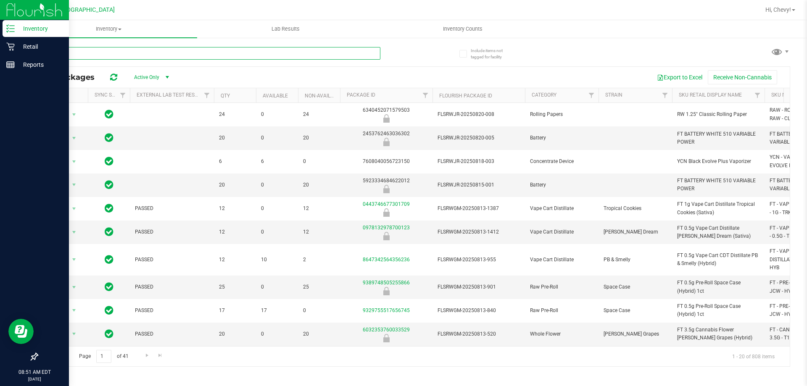
click at [127, 55] on input "text" at bounding box center [208, 53] width 343 height 13
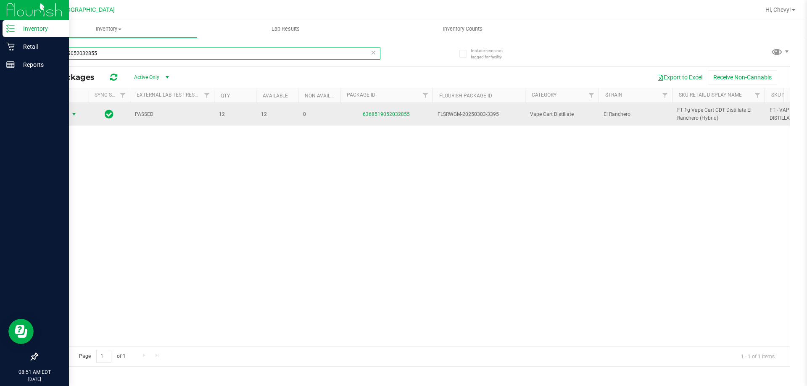
type input "6368519052032855"
click at [63, 112] on span "Action" at bounding box center [57, 114] width 23 height 12
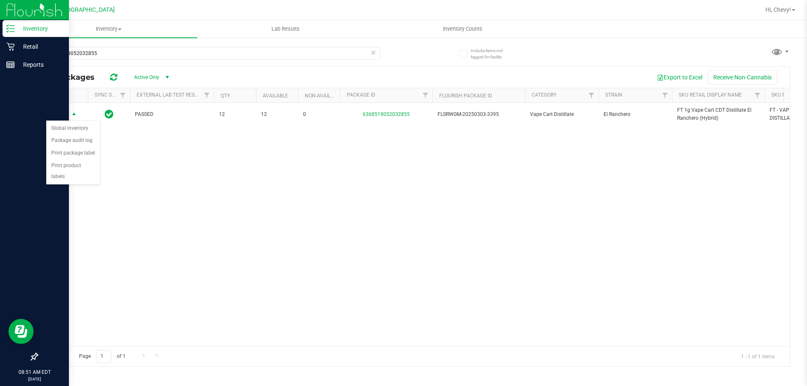
click at [96, 209] on div "Action Action Global inventory Package audit log Print package label Print prod…" at bounding box center [413, 224] width 753 height 243
click at [8, 47] on icon at bounding box center [10, 46] width 8 height 8
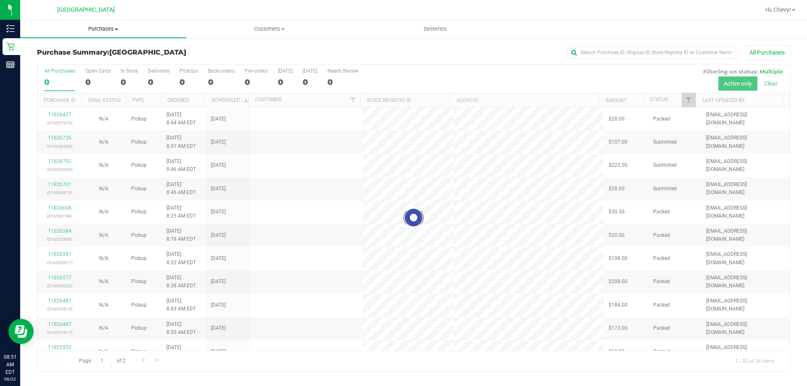
click at [96, 27] on span "Purchases" at bounding box center [103, 29] width 166 height 8
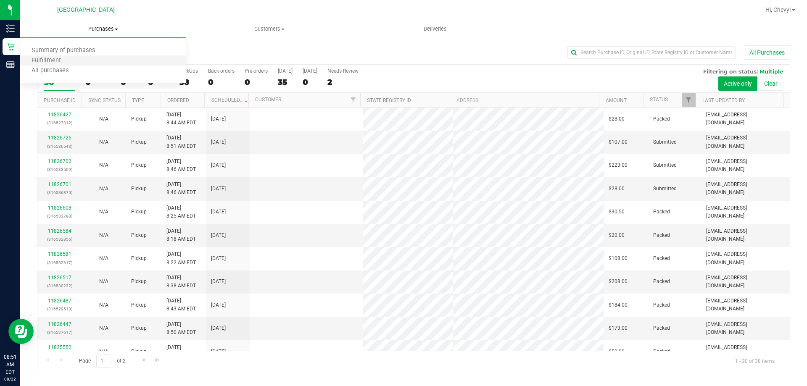
click at [100, 57] on li "Fulfillment" at bounding box center [103, 61] width 166 height 10
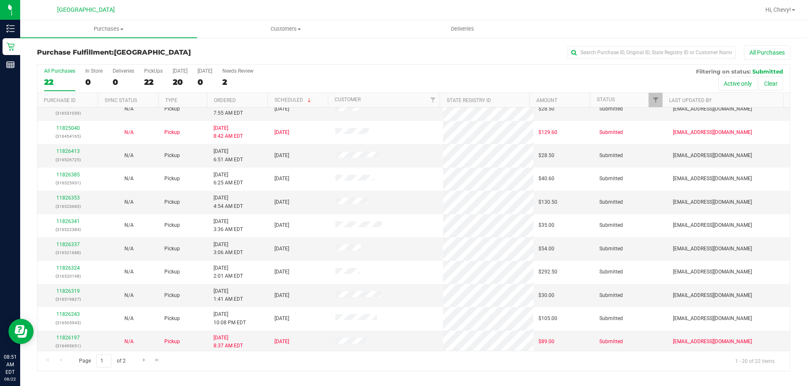
scroll to position [222, 0]
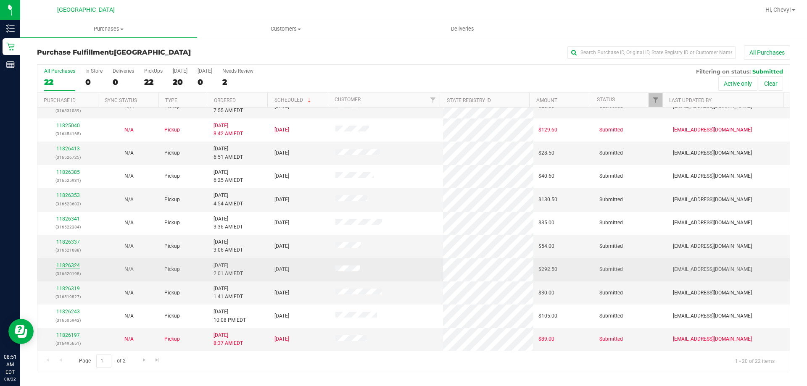
click at [70, 263] on link "11826324" at bounding box center [68, 266] width 24 height 6
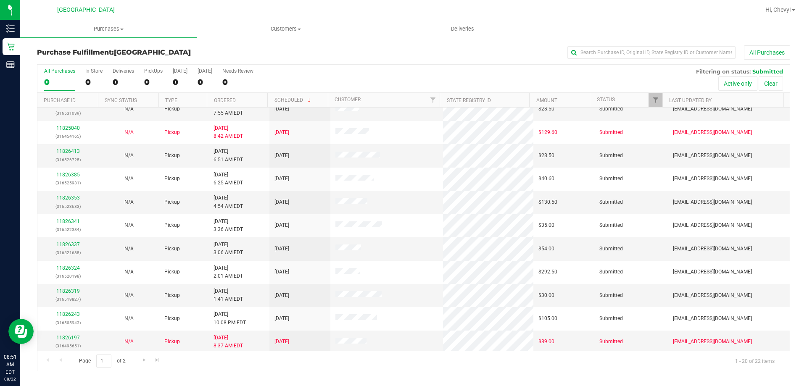
scroll to position [222, 0]
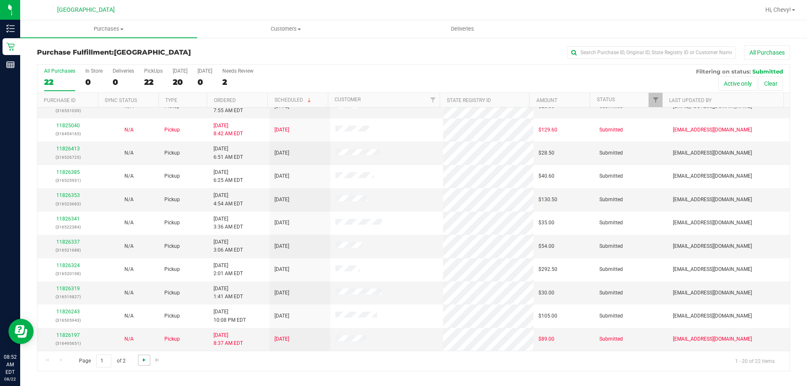
click at [141, 360] on span "Go to the next page" at bounding box center [144, 360] width 7 height 7
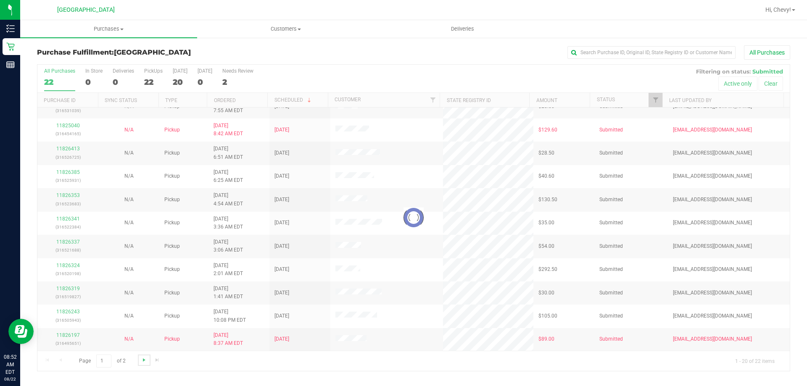
scroll to position [0, 0]
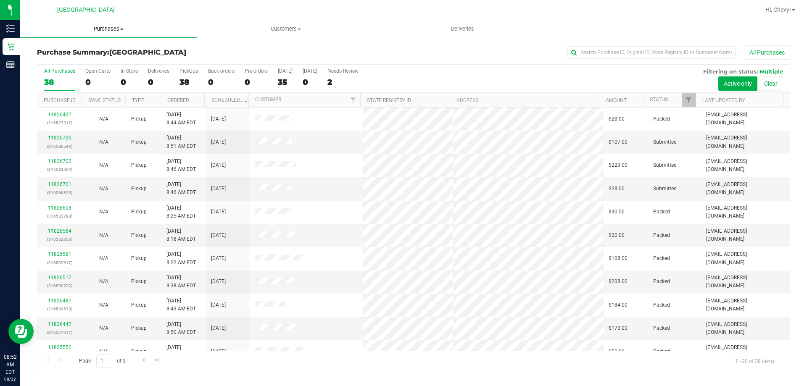
click at [97, 31] on span "Purchases" at bounding box center [108, 29] width 177 height 8
click at [98, 26] on span "Purchases" at bounding box center [108, 29] width 177 height 8
click at [87, 60] on li "Fulfillment" at bounding box center [108, 61] width 177 height 10
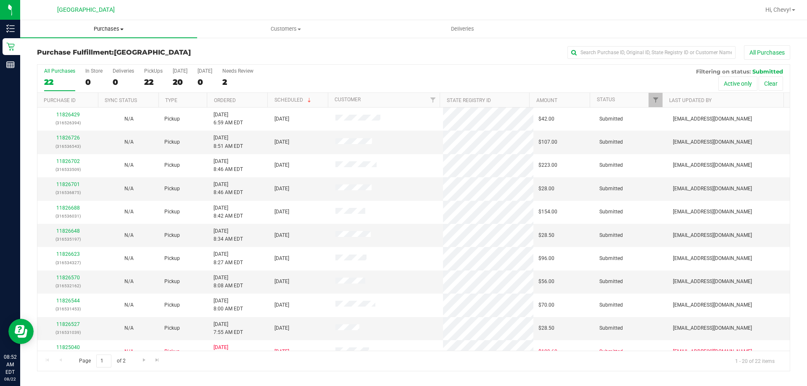
click at [108, 29] on span "Purchases" at bounding box center [108, 29] width 177 height 8
click at [112, 61] on li "Fulfillment" at bounding box center [108, 61] width 177 height 10
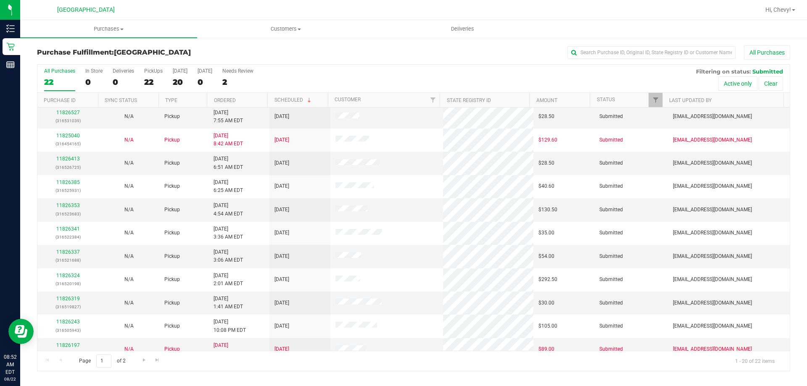
scroll to position [222, 0]
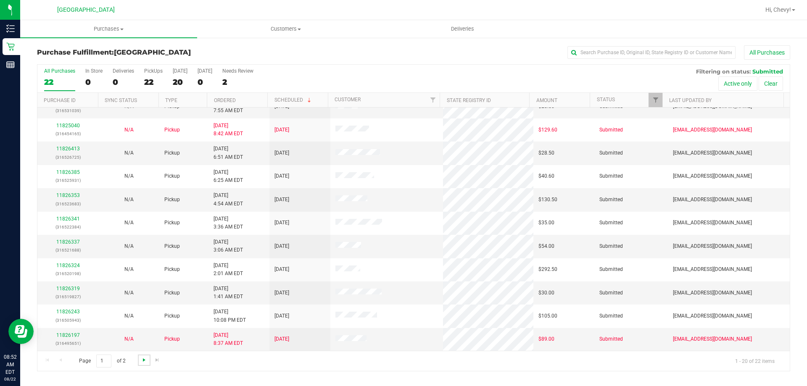
click at [142, 358] on span "Go to the next page" at bounding box center [144, 360] width 7 height 7
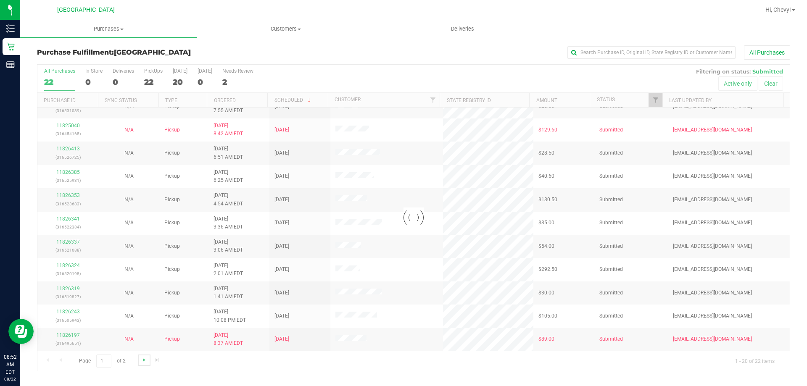
scroll to position [0, 0]
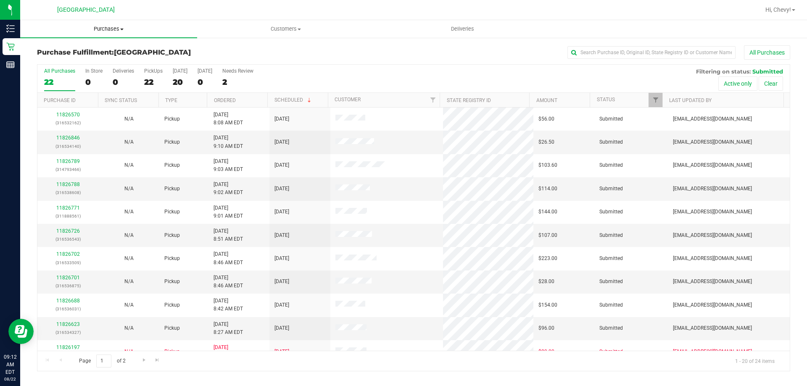
click at [107, 27] on span "Purchases" at bounding box center [108, 29] width 177 height 8
click at [107, 60] on li "Fulfillment" at bounding box center [108, 61] width 177 height 10
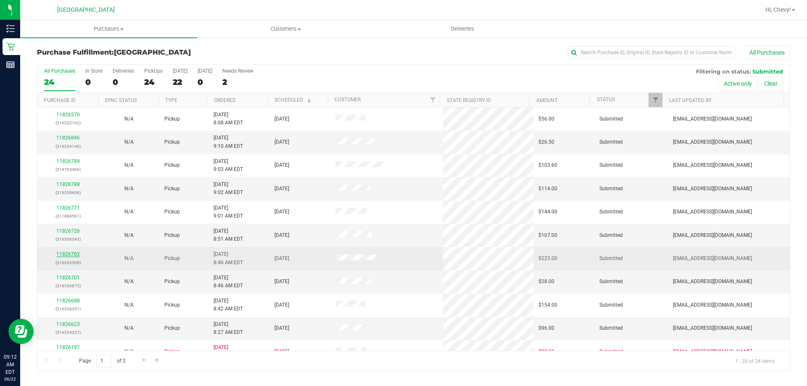
click at [63, 254] on link "11826702" at bounding box center [68, 254] width 24 height 6
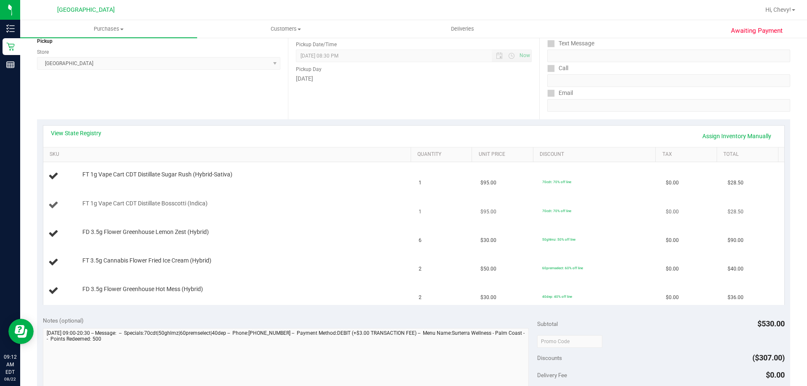
scroll to position [126, 0]
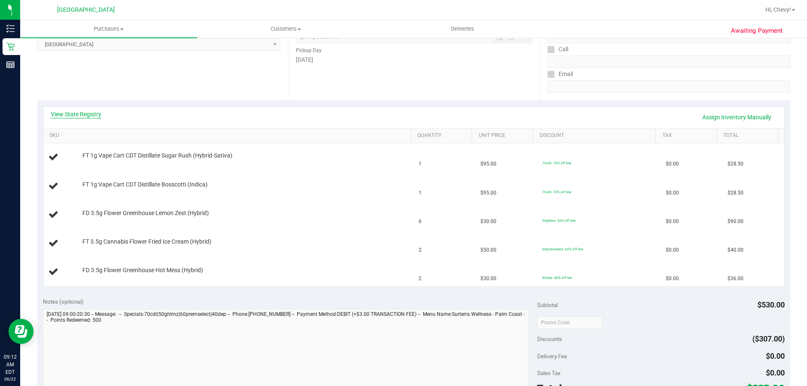
click at [95, 116] on link "View State Registry" at bounding box center [76, 114] width 50 height 8
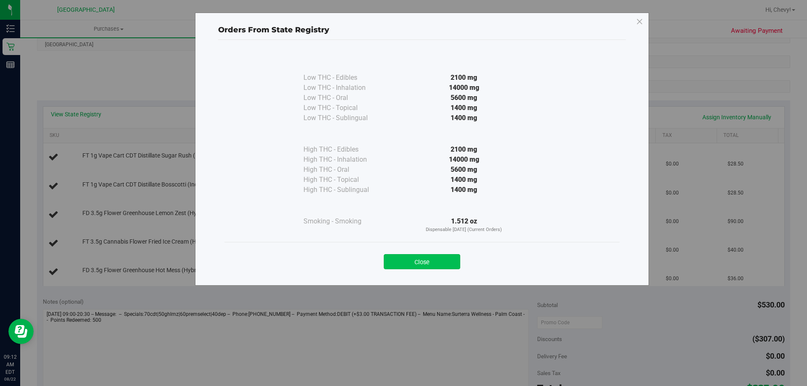
click at [439, 258] on button "Close" at bounding box center [422, 261] width 77 height 15
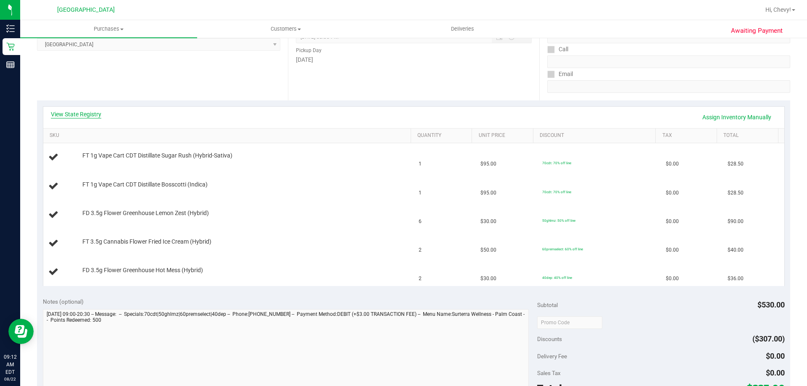
click at [92, 116] on link "View State Registry" at bounding box center [76, 114] width 50 height 8
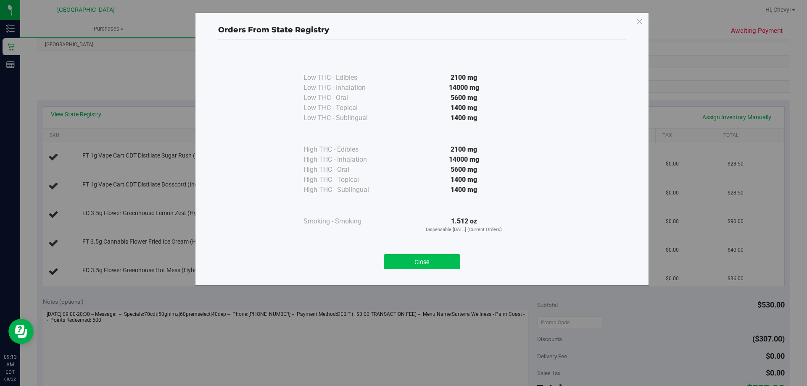
click at [427, 258] on button "Close" at bounding box center [422, 261] width 77 height 15
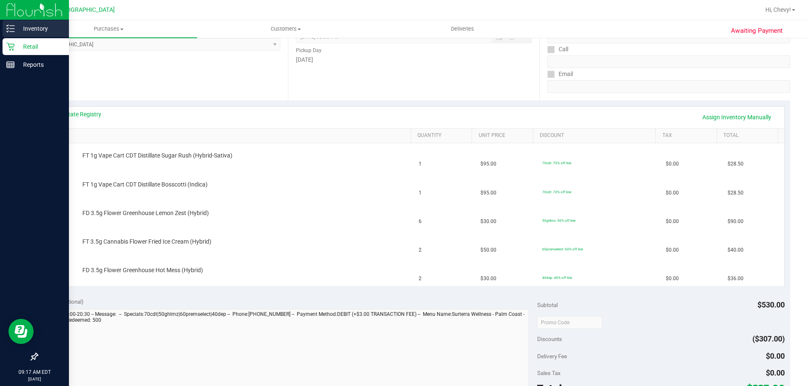
click at [8, 26] on icon at bounding box center [8, 25] width 2 height 1
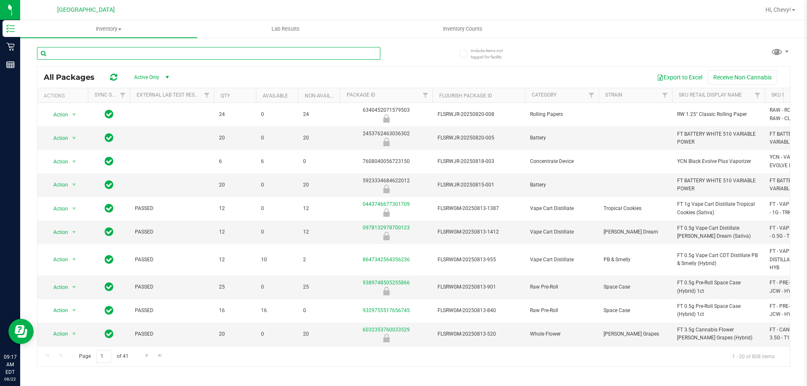
click at [85, 54] on input "text" at bounding box center [208, 53] width 343 height 13
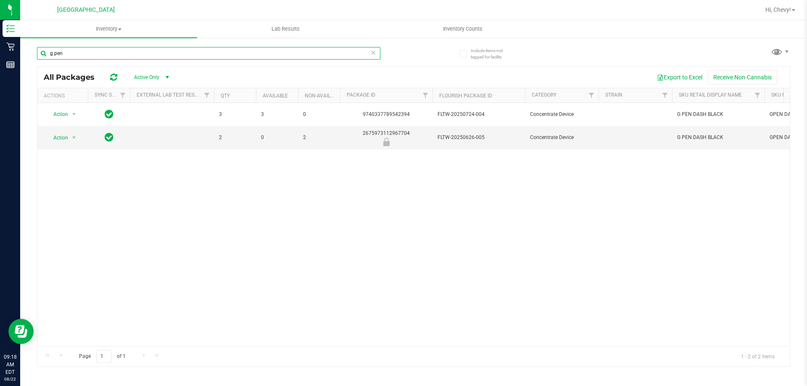
type input "g pen"
click at [95, 29] on span "Inventory" at bounding box center [108, 29] width 177 height 8
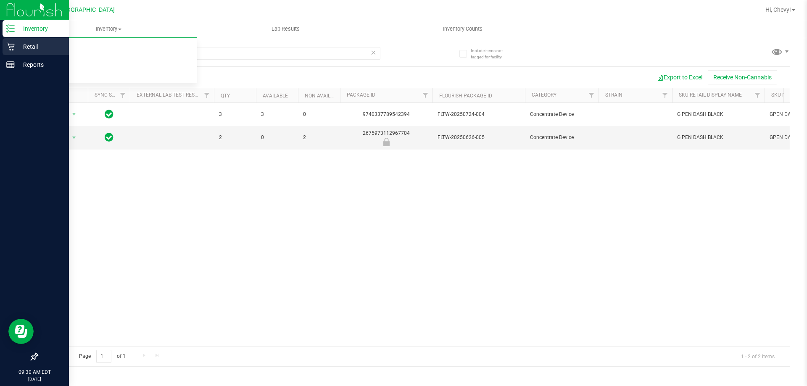
click at [17, 45] on p "Retail" at bounding box center [40, 47] width 50 height 10
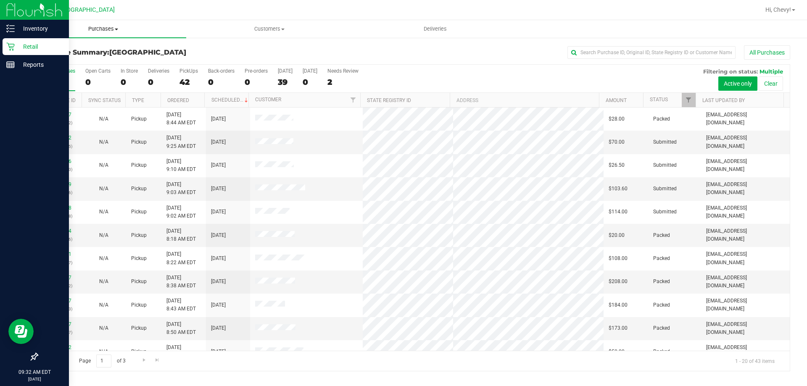
click at [98, 32] on span "Purchases" at bounding box center [103, 29] width 166 height 8
click at [96, 58] on li "Fulfillment" at bounding box center [103, 61] width 166 height 10
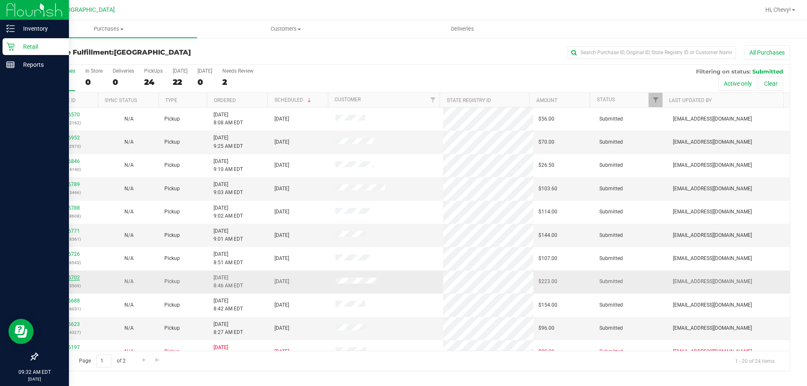
click at [65, 276] on link "11826702" at bounding box center [68, 278] width 24 height 6
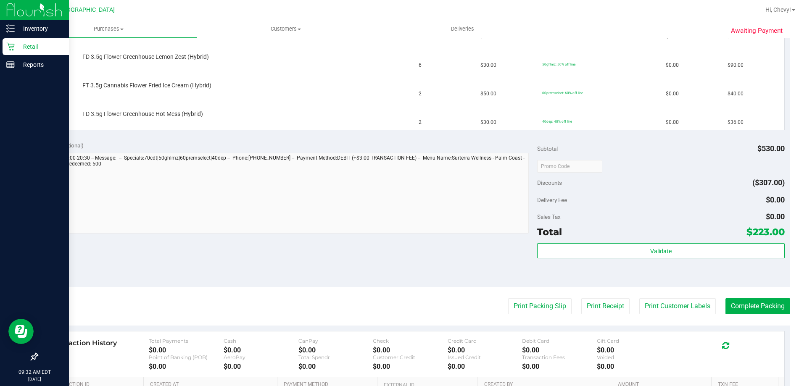
scroll to position [294, 0]
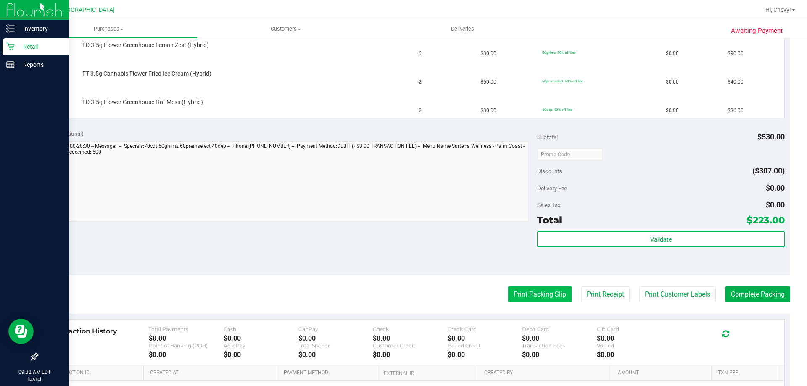
click at [558, 296] on button "Print Packing Slip" at bounding box center [539, 295] width 63 height 16
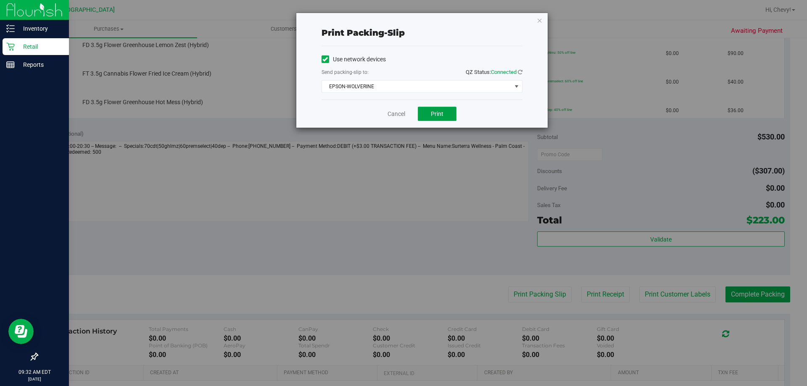
click at [433, 119] on button "Print" at bounding box center [437, 114] width 39 height 14
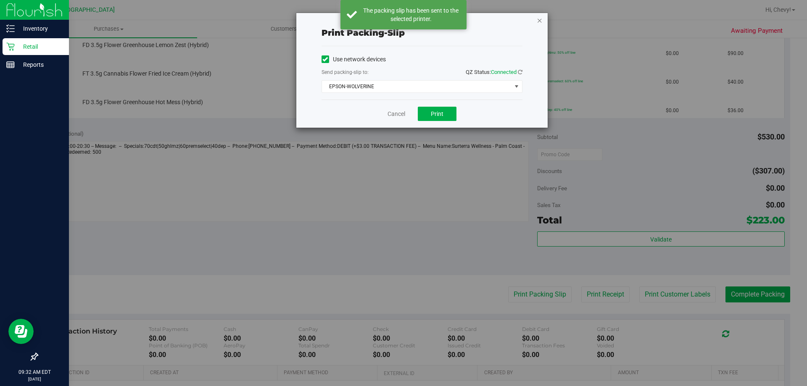
click at [541, 20] on icon "button" at bounding box center [540, 20] width 6 height 10
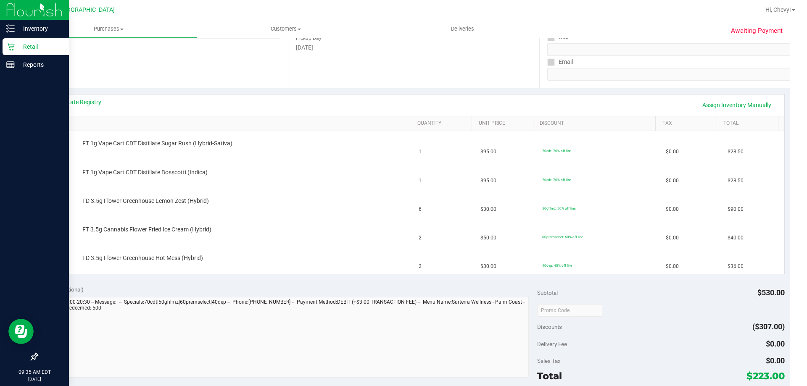
scroll to position [139, 0]
